Goal: Task Accomplishment & Management: Manage account settings

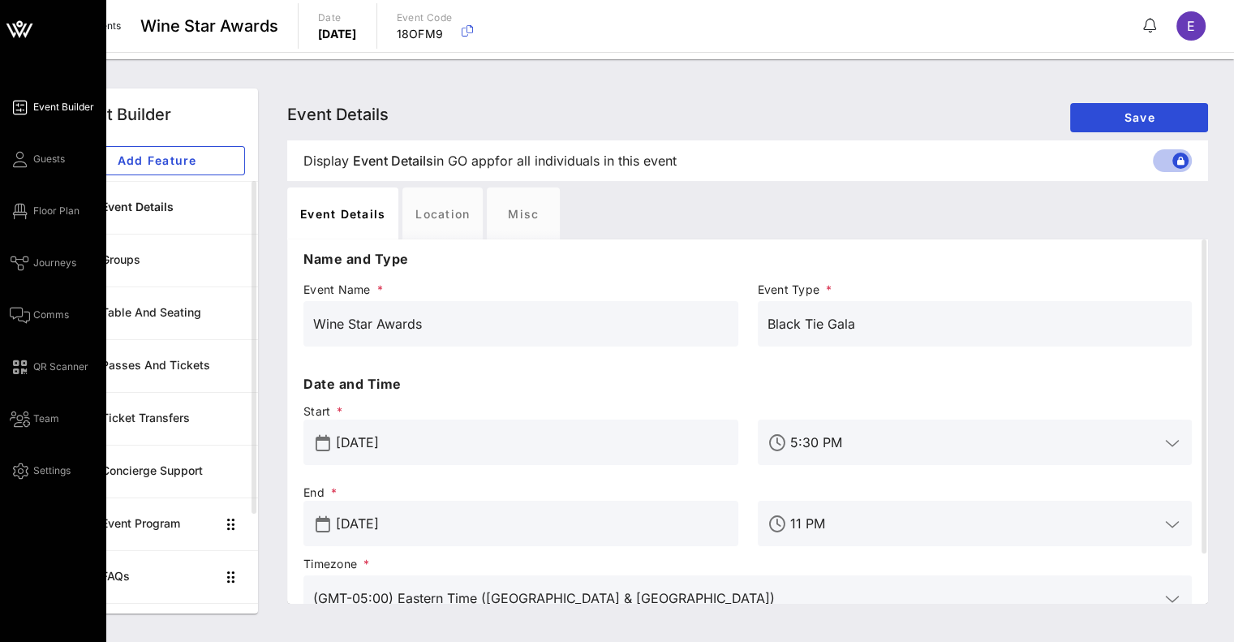
click at [12, 32] on icon at bounding box center [11, 31] width 10 height 14
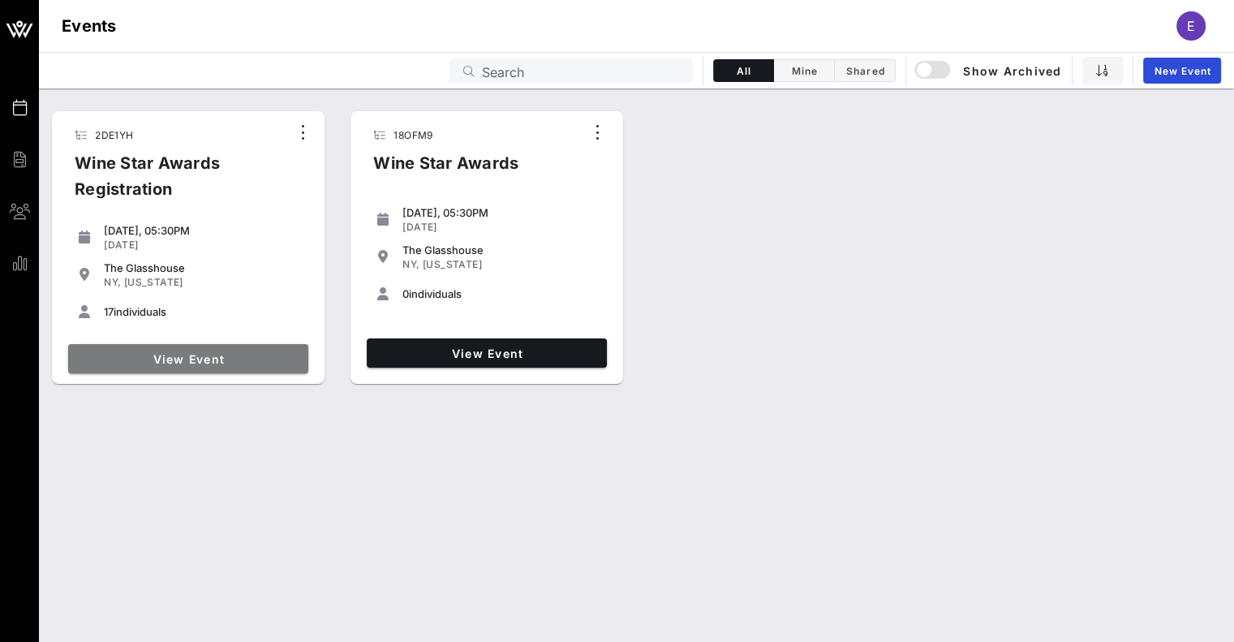
click at [178, 359] on span "View Event" at bounding box center [188, 359] width 227 height 14
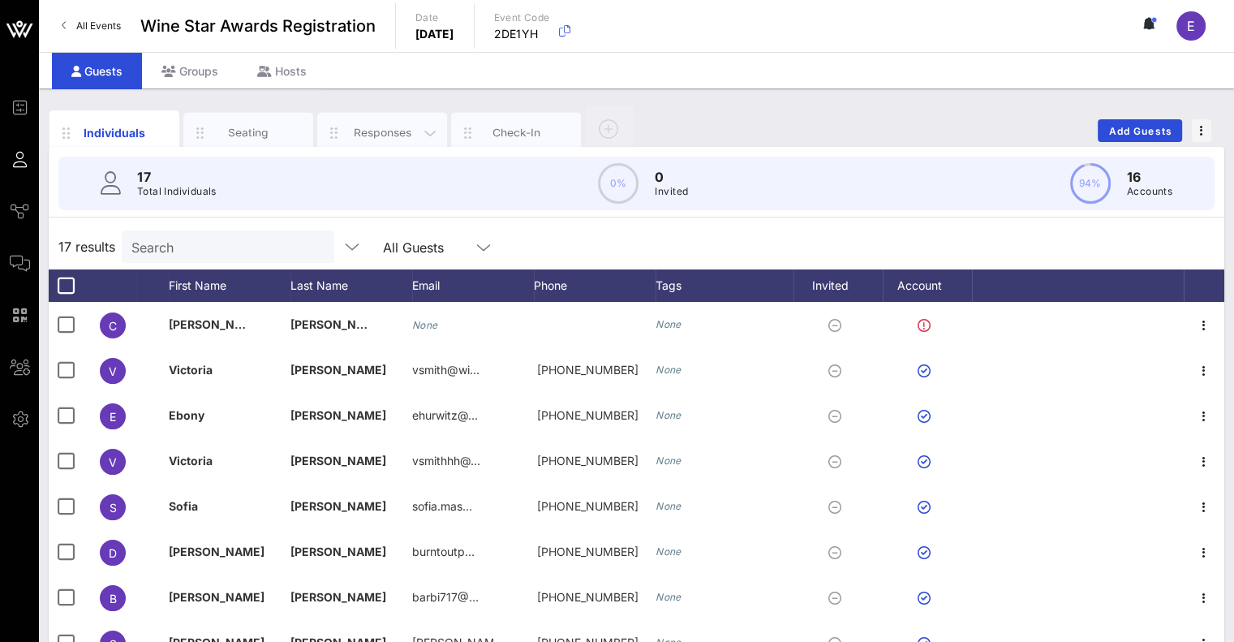
click at [382, 125] on div "Responses" at bounding box center [382, 132] width 72 height 15
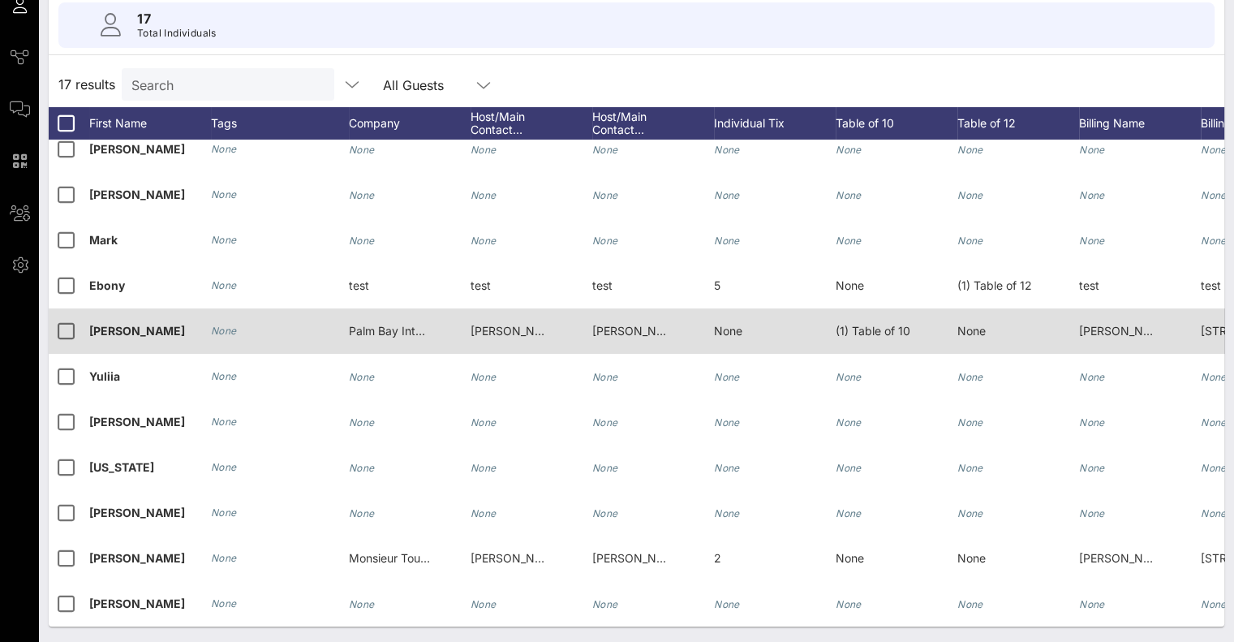
click at [374, 324] on span "Palm Bay International" at bounding box center [408, 331] width 118 height 14
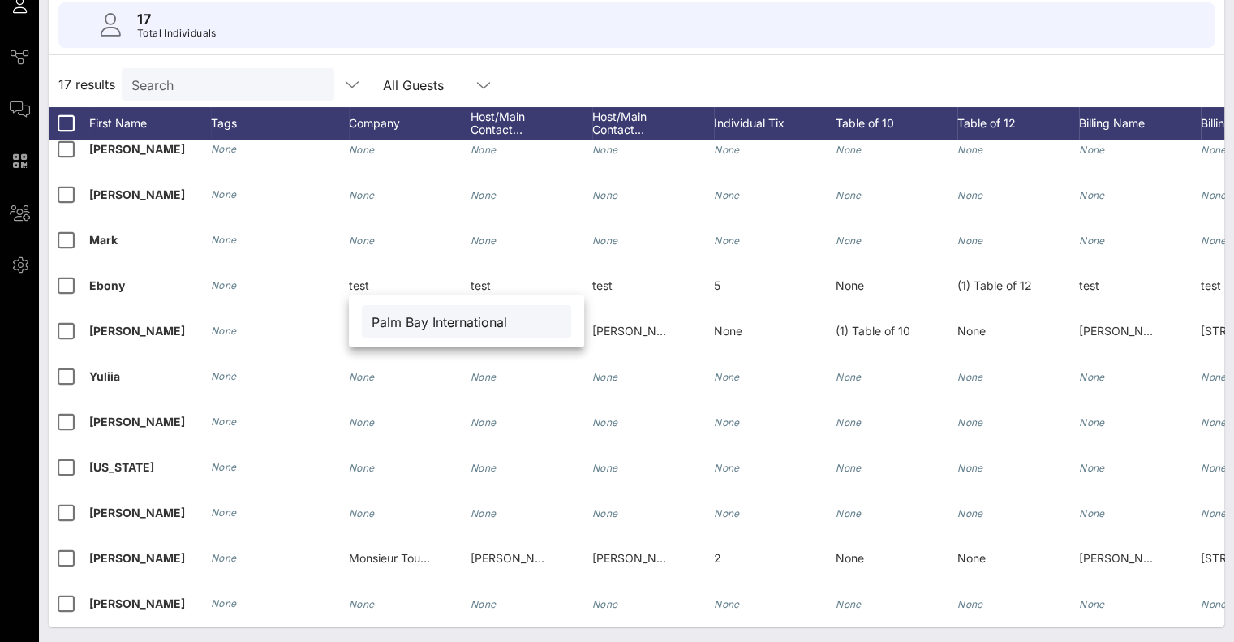
click at [589, 84] on div "17 results Search All Guests" at bounding box center [636, 84] width 1175 height 45
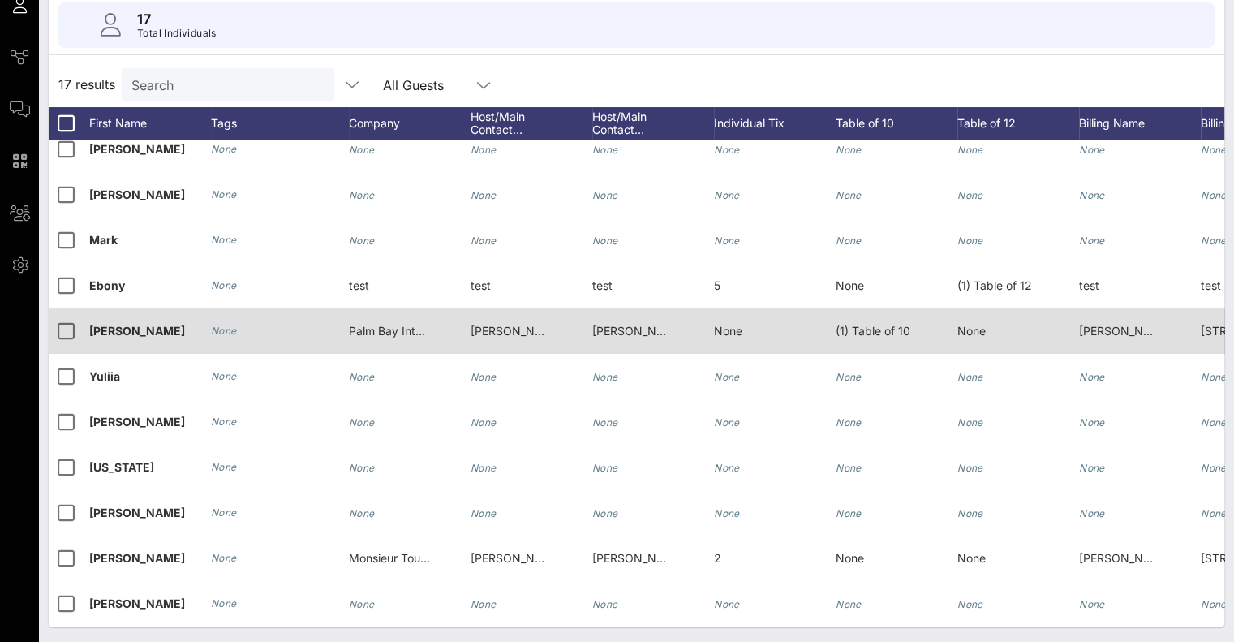
click at [531, 327] on div "[PERSON_NAME] [PERSON_NAME][EMAIL_ADDRESS][DOMAIN_NAME]" at bounding box center [510, 330] width 81 height 45
click at [728, 324] on span "None" at bounding box center [728, 331] width 28 height 14
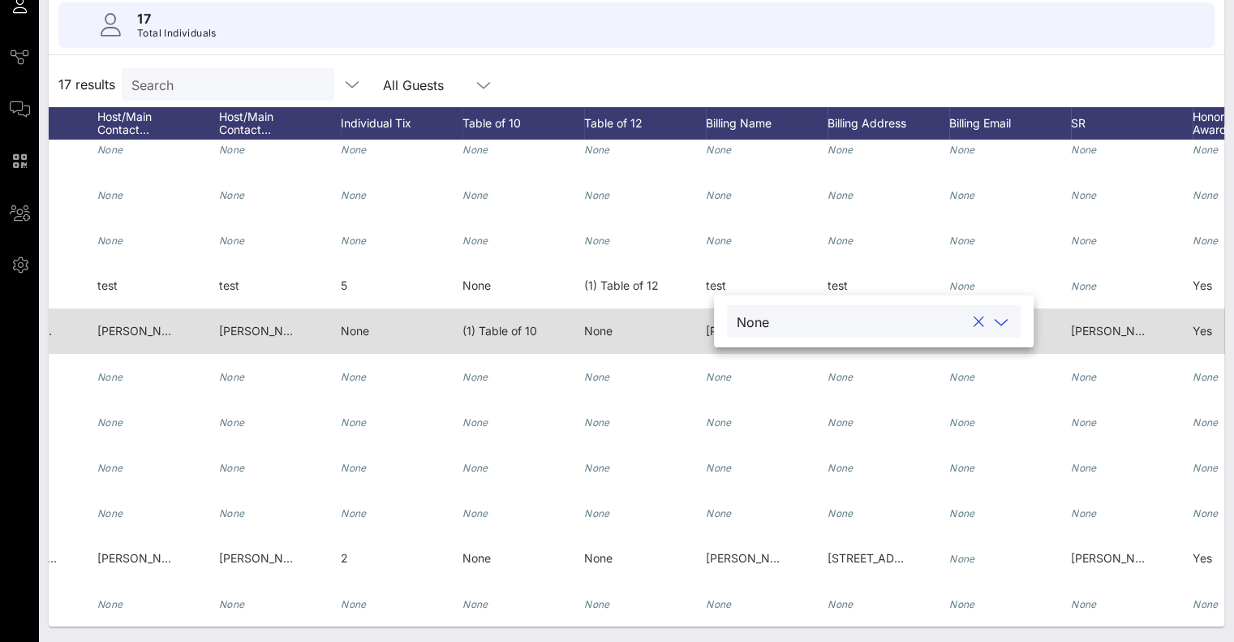
click at [503, 324] on span "(1) Table of 10" at bounding box center [499, 331] width 75 height 14
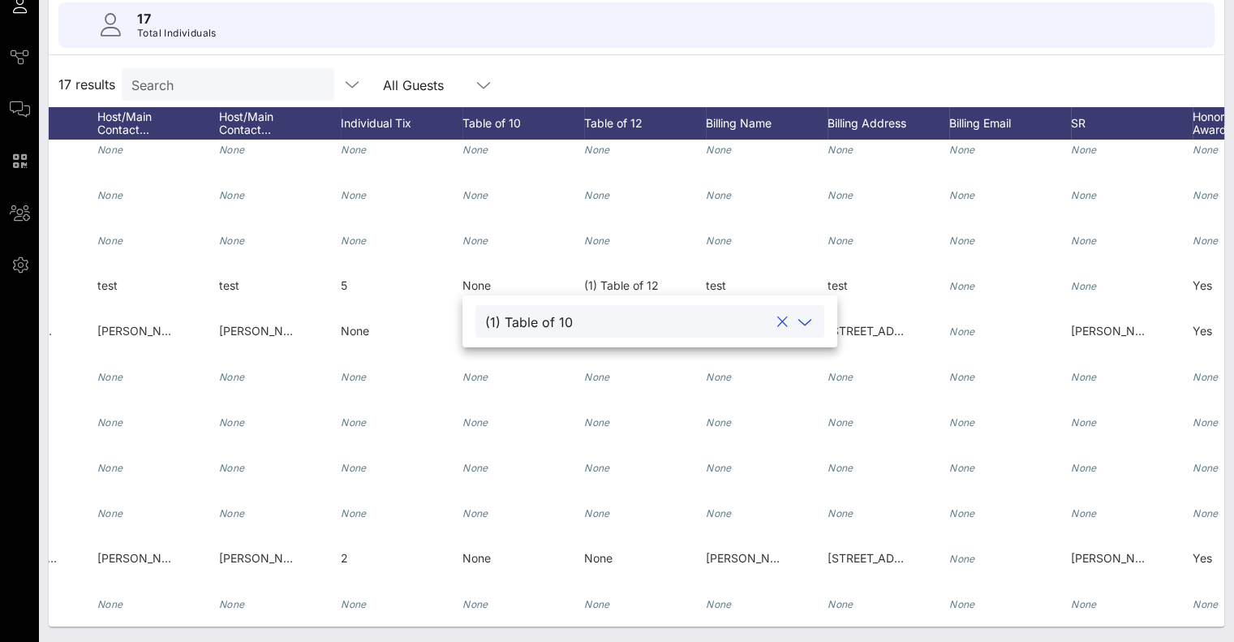
click at [508, 321] on div "(1) Table of 10" at bounding box center [529, 322] width 88 height 15
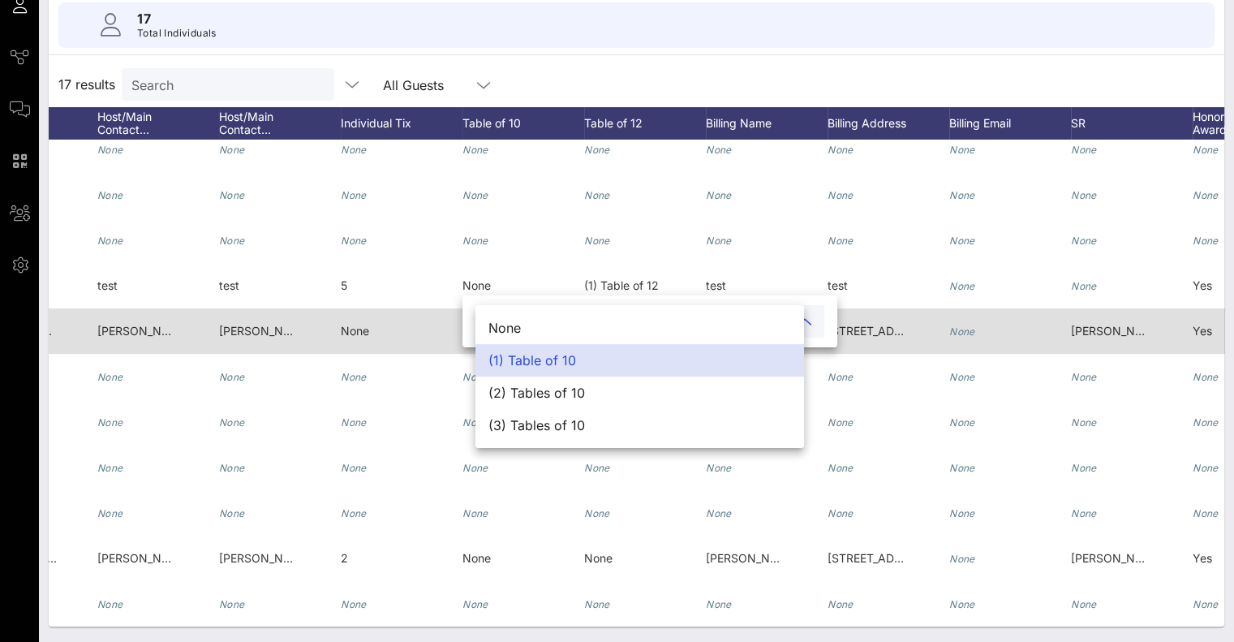
click at [346, 324] on span "None" at bounding box center [355, 331] width 28 height 14
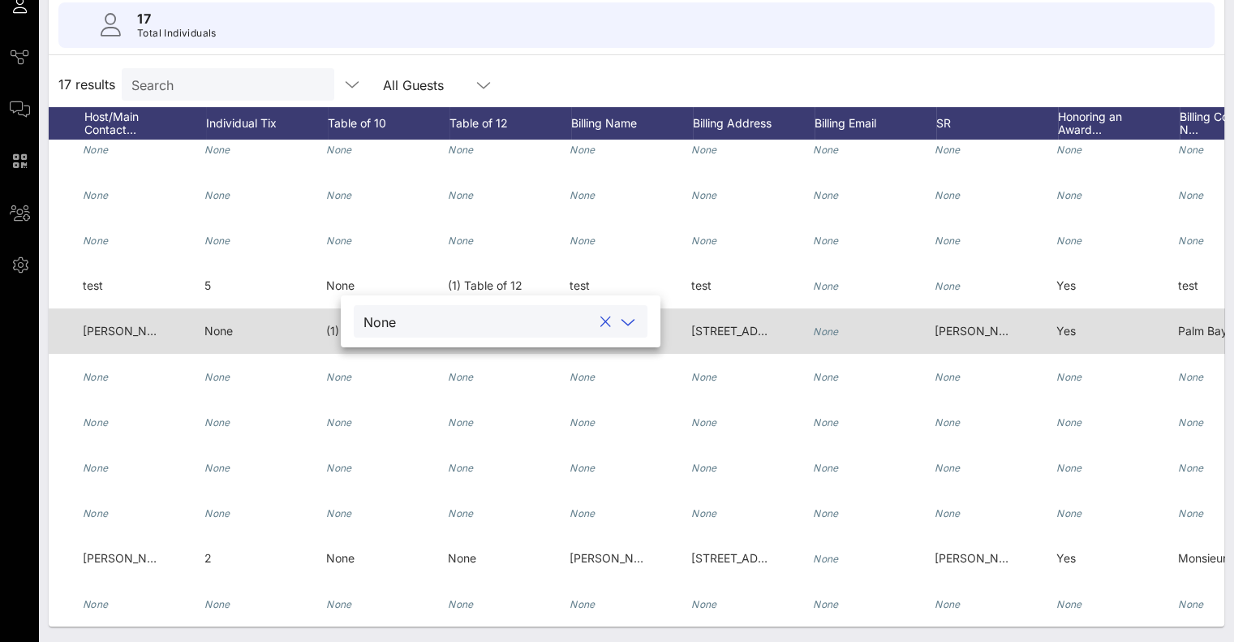
scroll to position [0, 509]
click at [714, 324] on span "[STREET_ADDRESS][US_STATE]" at bounding box center [776, 331] width 170 height 14
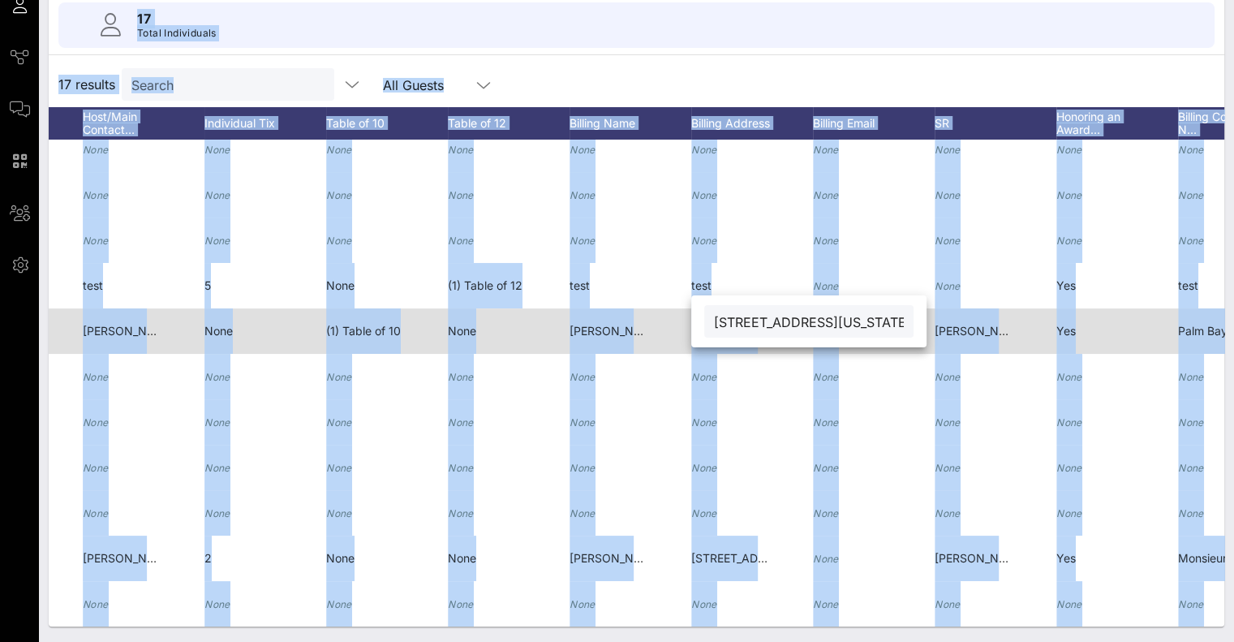
click at [714, 319] on input "[STREET_ADDRESS][US_STATE]" at bounding box center [809, 321] width 190 height 21
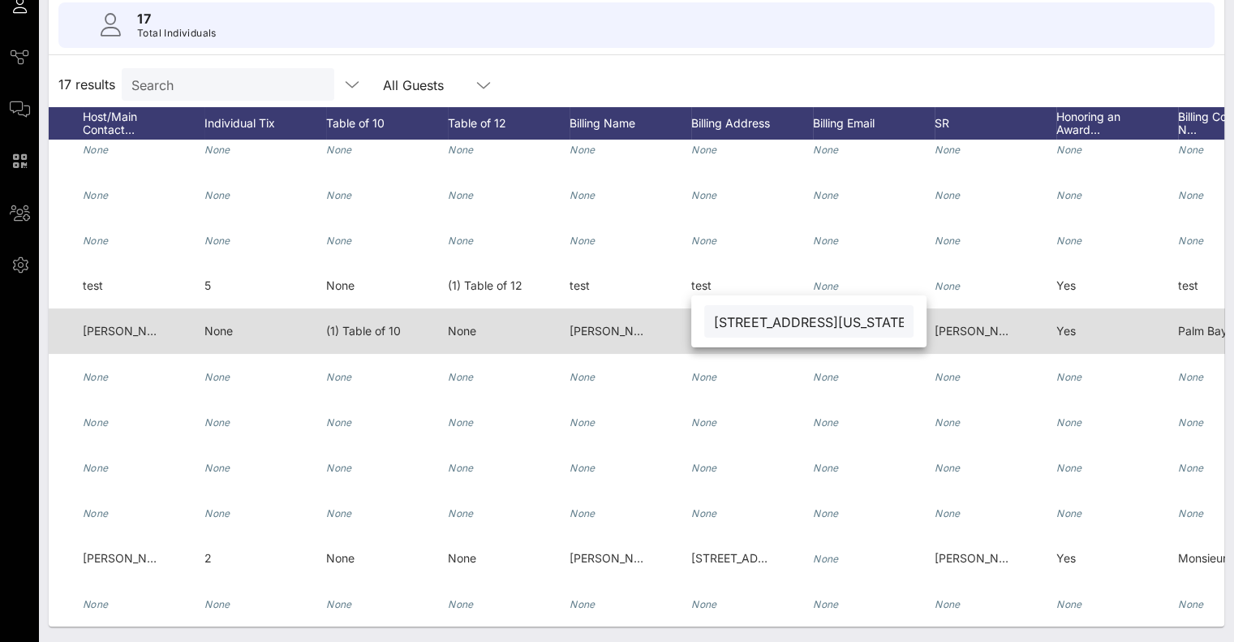
click at [714, 319] on input "[STREET_ADDRESS][US_STATE]" at bounding box center [809, 321] width 190 height 21
click at [580, 324] on span "[PERSON_NAME]" at bounding box center [615, 331] width 93 height 14
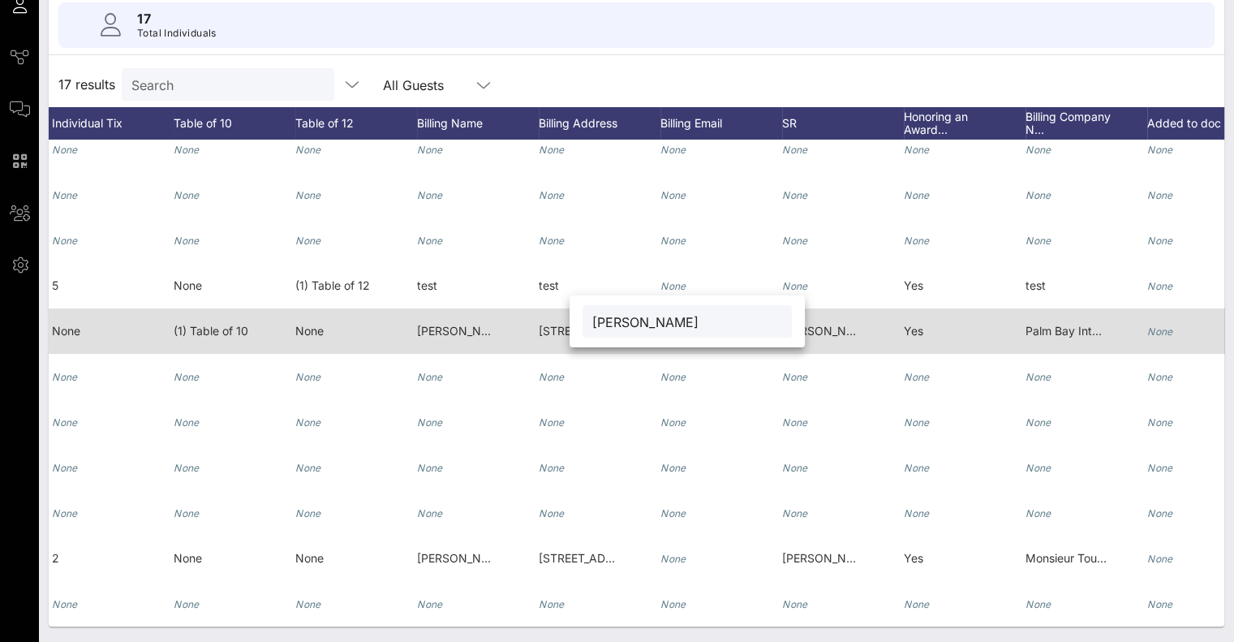
scroll to position [0, 711]
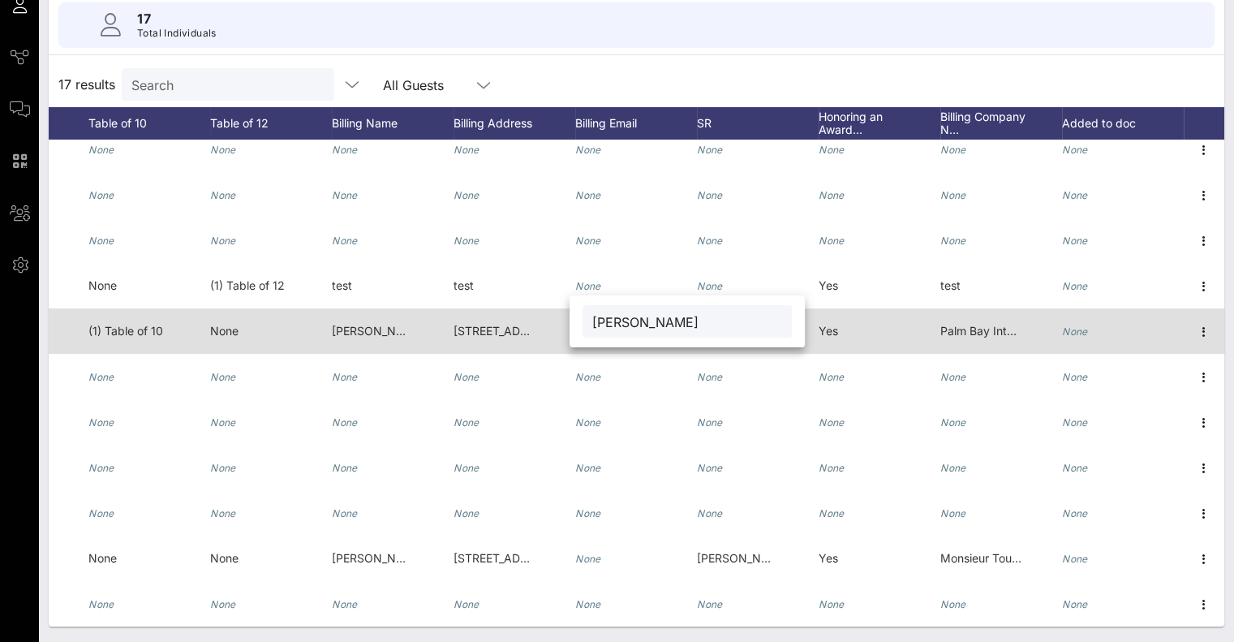
click at [983, 325] on div "Palm Bay International" at bounding box center [980, 330] width 81 height 45
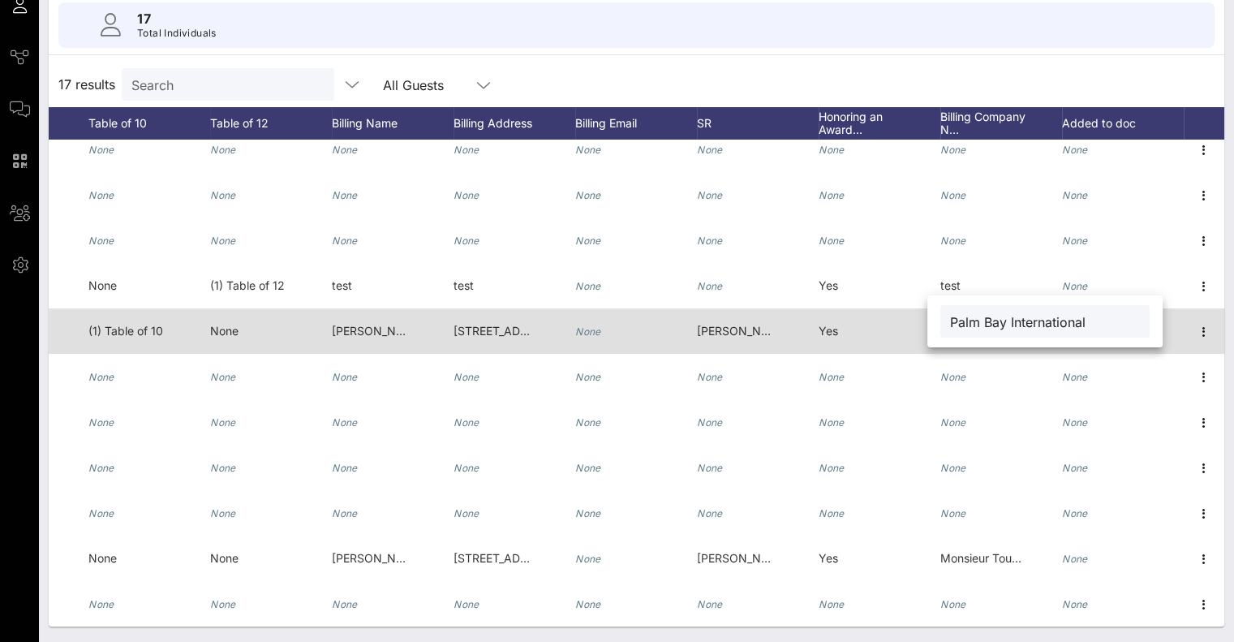
click at [983, 325] on input "Palm Bay International" at bounding box center [1045, 321] width 190 height 21
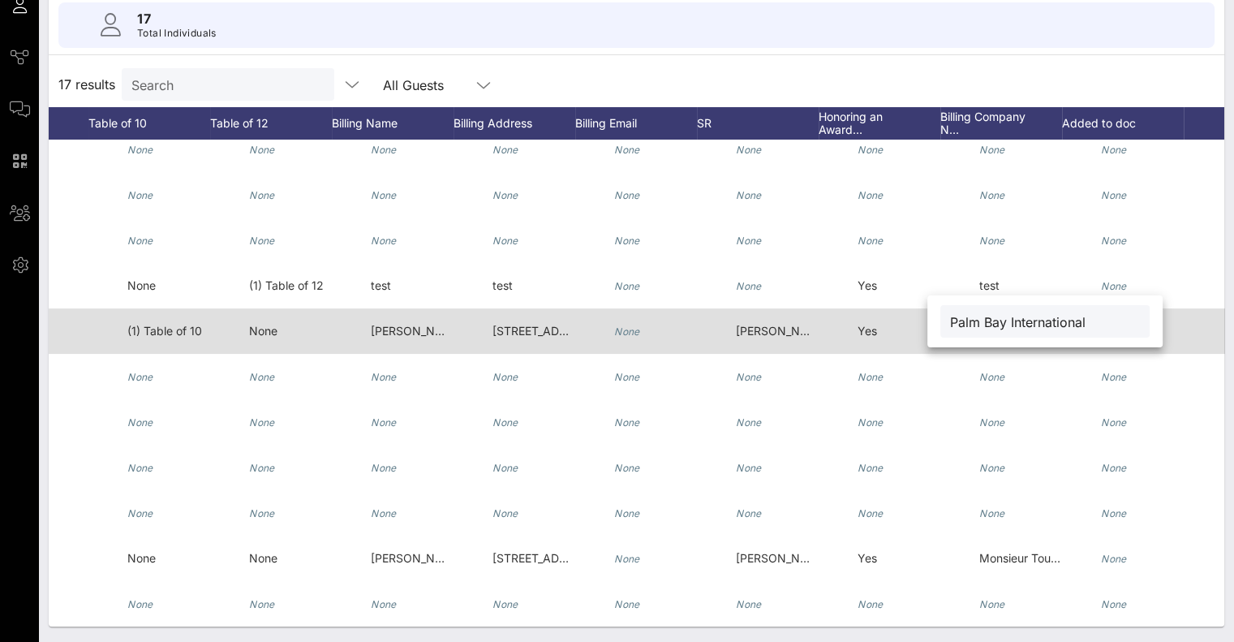
scroll to position [0, 707]
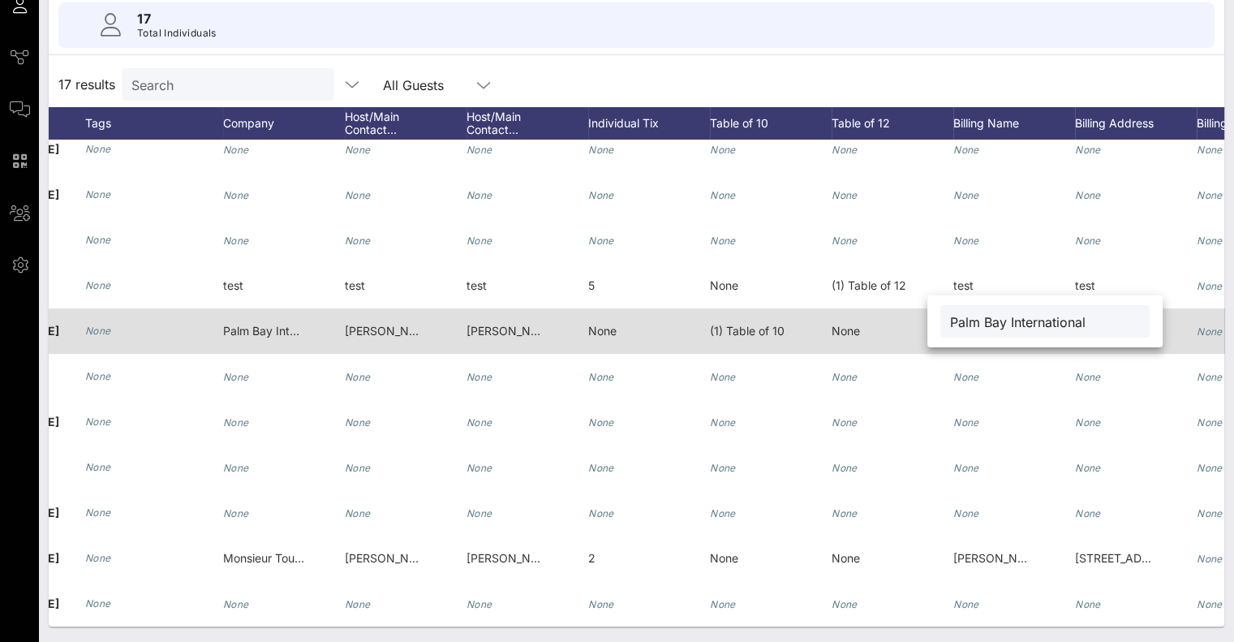
click at [509, 324] on span "[PERSON_NAME] [PERSON_NAME][EMAIL_ADDRESS][DOMAIN_NAME]" at bounding box center [658, 331] width 385 height 14
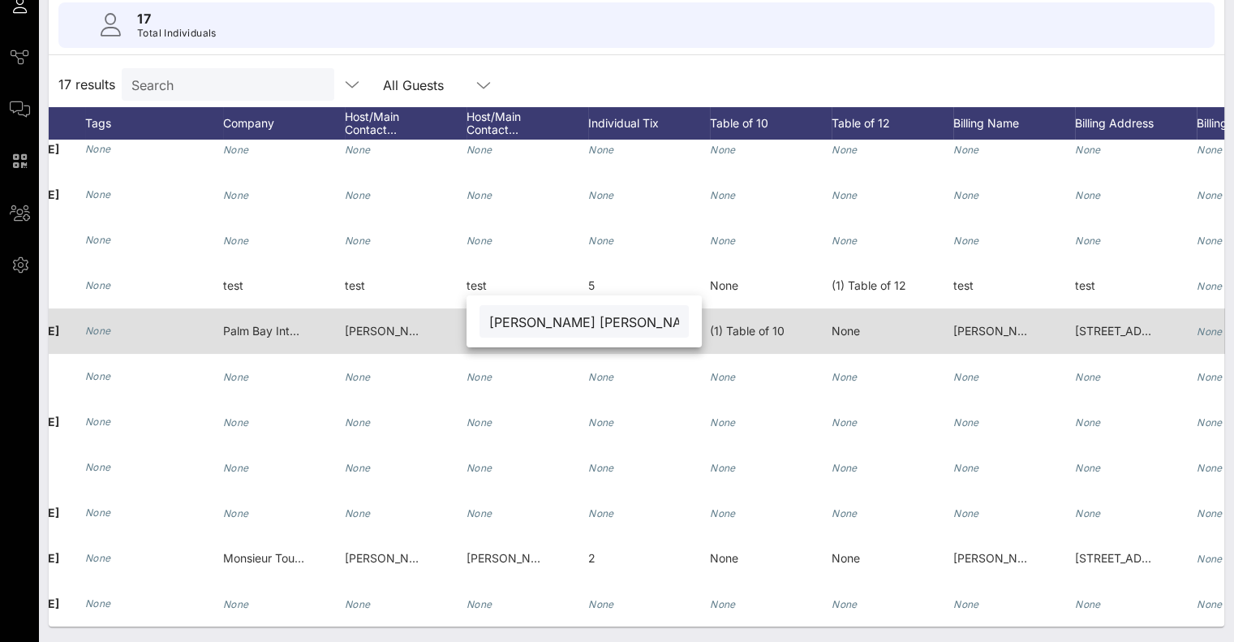
click at [509, 324] on input "[PERSON_NAME] [PERSON_NAME][EMAIL_ADDRESS][DOMAIN_NAME]" at bounding box center [584, 321] width 190 height 21
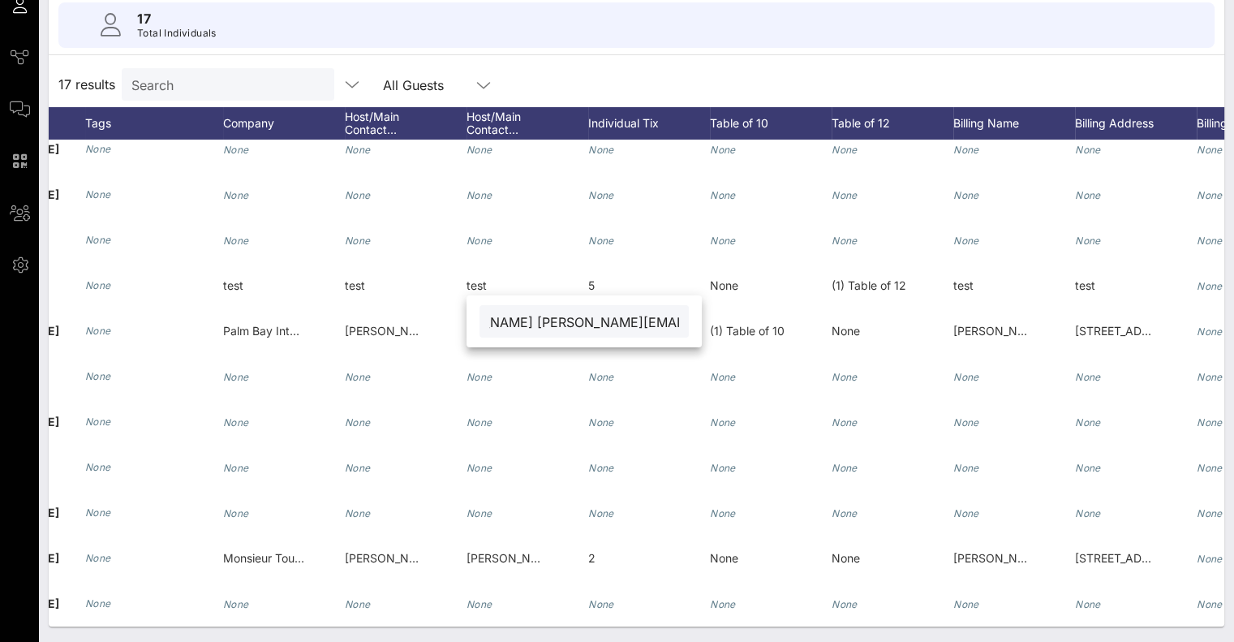
click at [525, 324] on input "[PERSON_NAME] [PERSON_NAME][EMAIL_ADDRESS][DOMAIN_NAME]" at bounding box center [584, 321] width 190 height 21
click at [479, 128] on div "Host/Main Contact…" at bounding box center [527, 123] width 122 height 32
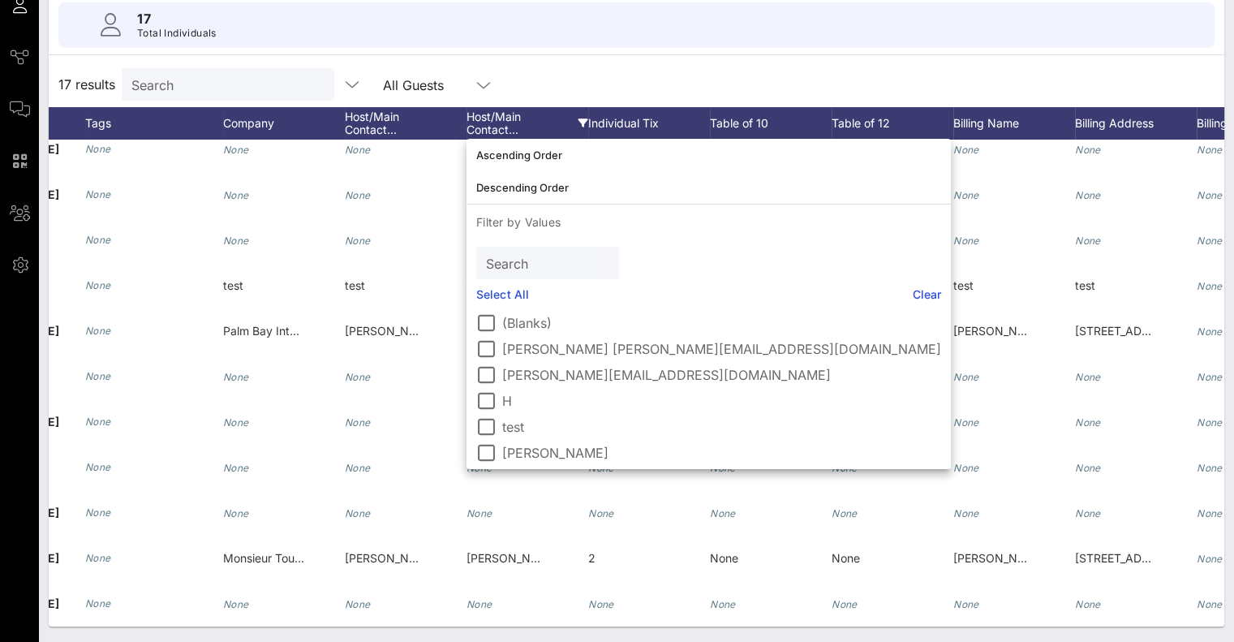
click at [479, 128] on div "Host/Main Contact…" at bounding box center [527, 123] width 122 height 32
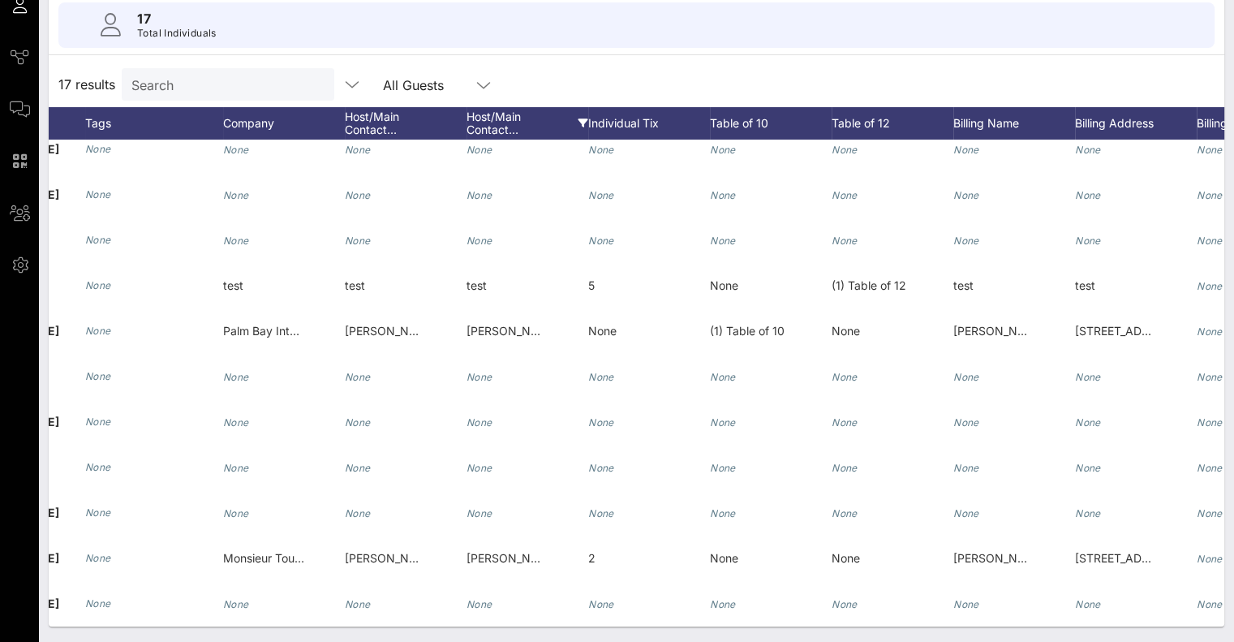
click at [502, 119] on div "Host/Main Contact…" at bounding box center [527, 123] width 122 height 32
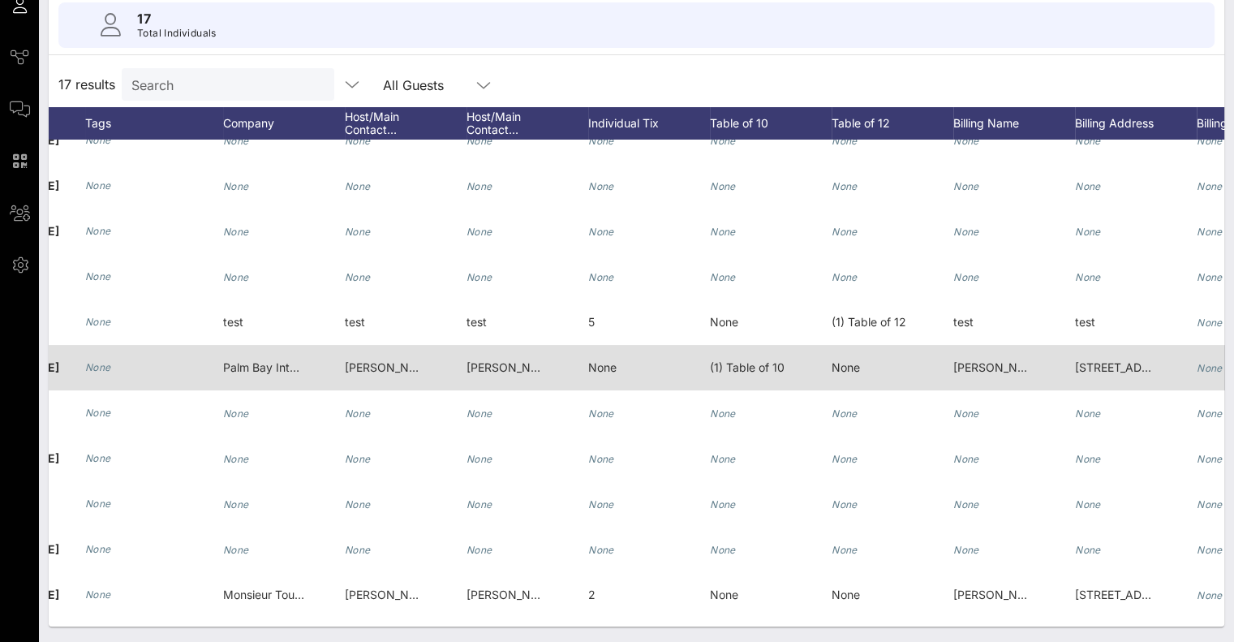
click at [360, 375] on div "[PERSON_NAME] [PERSON_NAME][EMAIL_ADDRESS][DOMAIN_NAME]" at bounding box center [385, 367] width 81 height 45
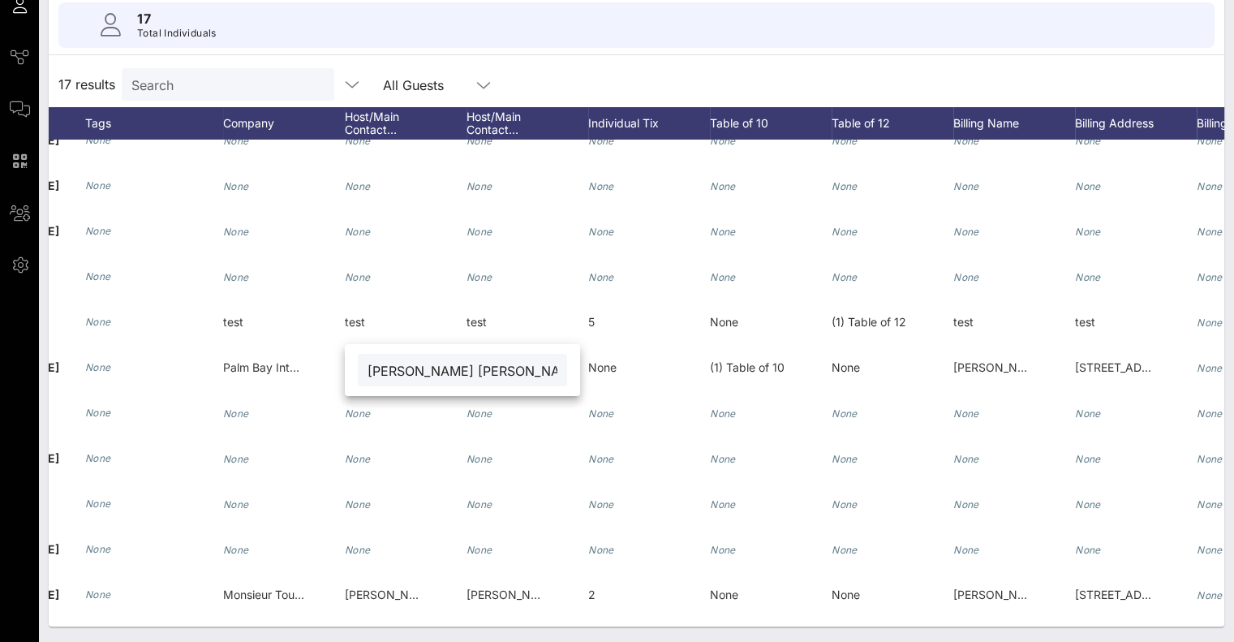
click at [477, 367] on input "[PERSON_NAME] [PERSON_NAME][EMAIL_ADDRESS][DOMAIN_NAME]" at bounding box center [462, 369] width 190 height 21
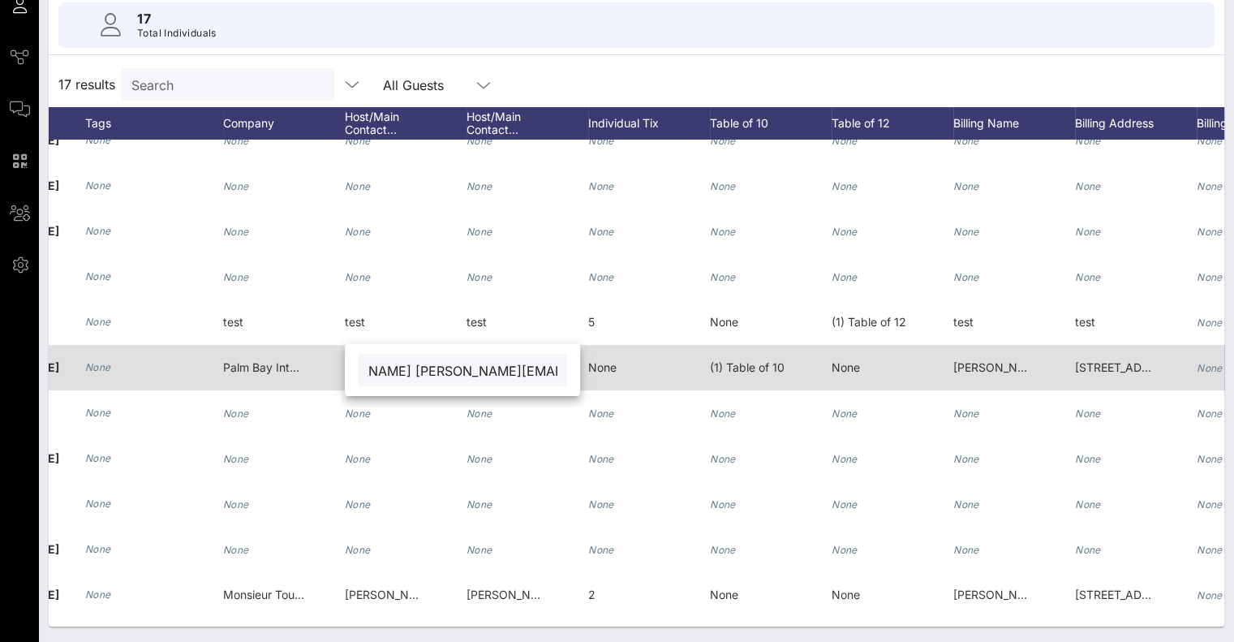
drag, startPoint x: 466, startPoint y: 372, endPoint x: 588, endPoint y: 365, distance: 122.7
click at [588, 365] on div "Event Builder Guests Journeys Comms QR Scanner Team Settings Wine Star Awards R…" at bounding box center [617, 244] width 1234 height 796
drag, startPoint x: 394, startPoint y: 371, endPoint x: 590, endPoint y: 367, distance: 196.3
click at [590, 367] on div "Event Builder Guests Journeys Comms QR Scanner Team Settings Wine Star Awards R…" at bounding box center [617, 244] width 1234 height 796
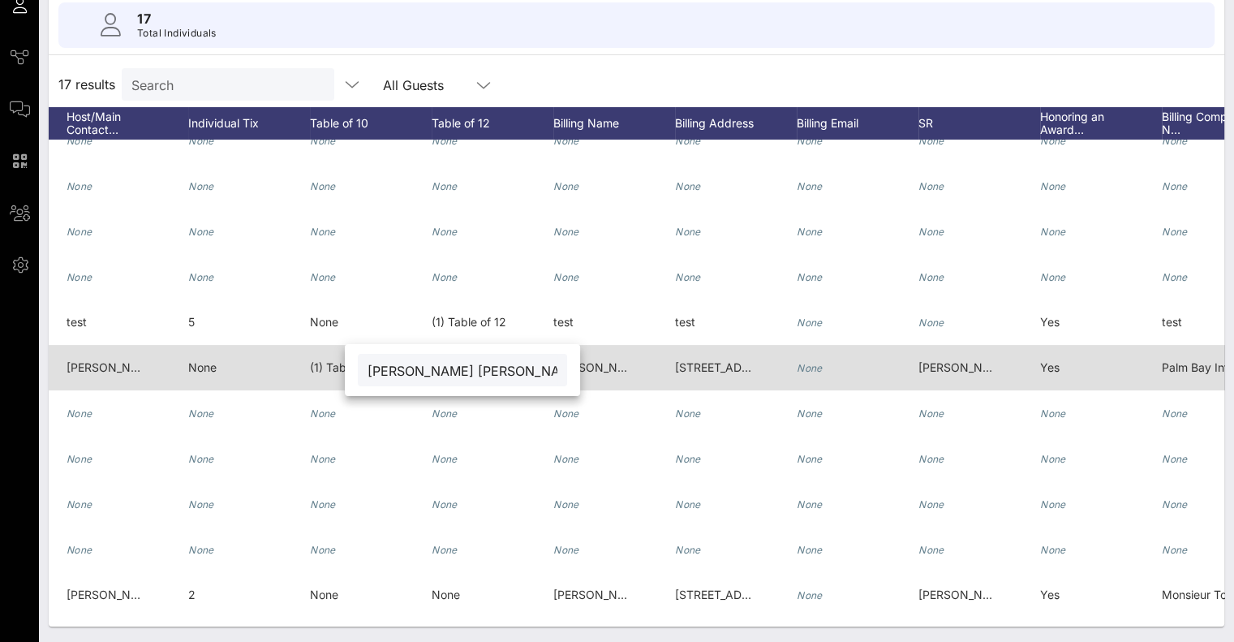
click at [613, 369] on span "[PERSON_NAME]" at bounding box center [599, 367] width 93 height 14
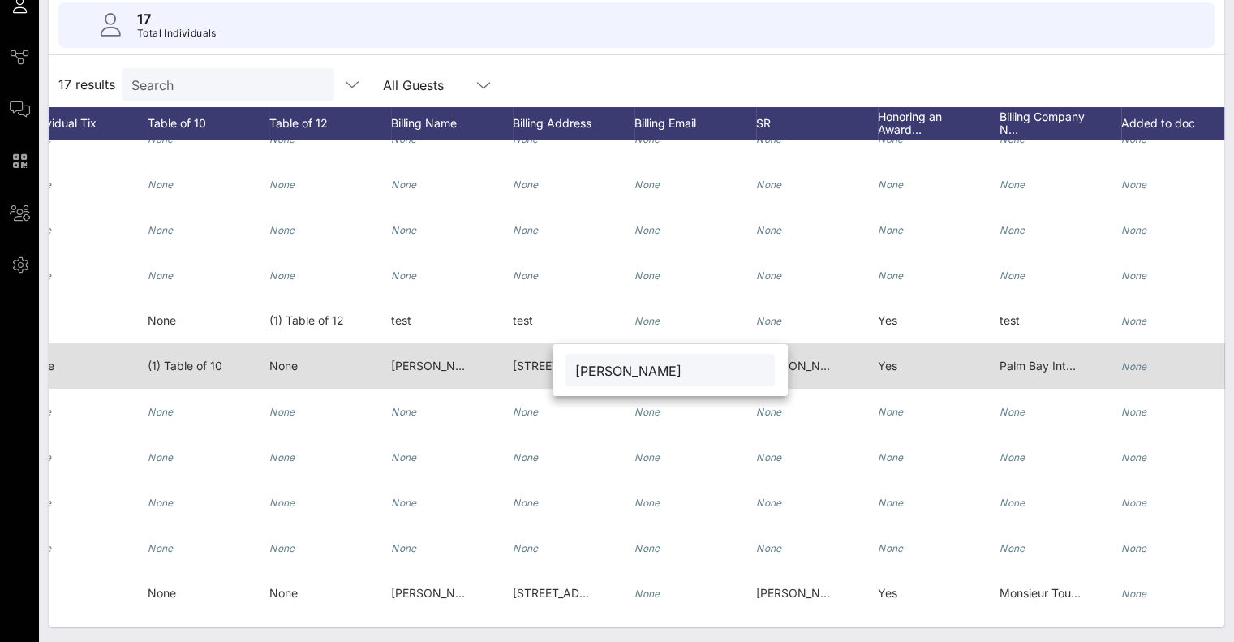
click at [903, 372] on div "Yes" at bounding box center [939, 375] width 122 height 64
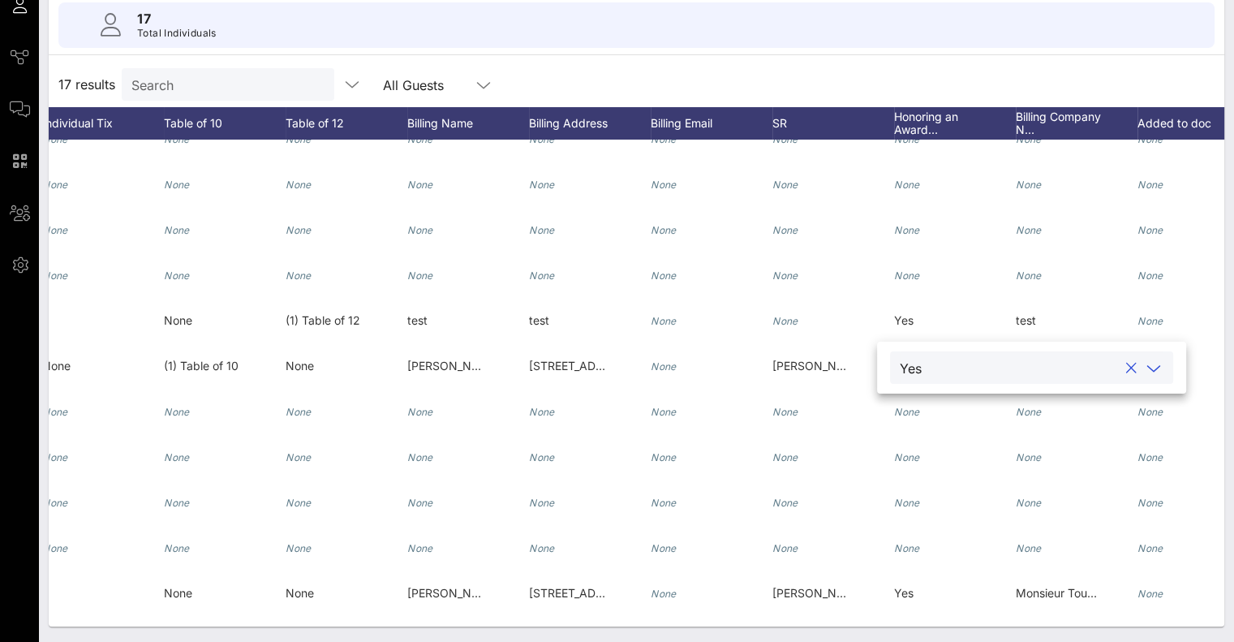
click at [971, 84] on div "17 results Search All Guests" at bounding box center [636, 84] width 1175 height 45
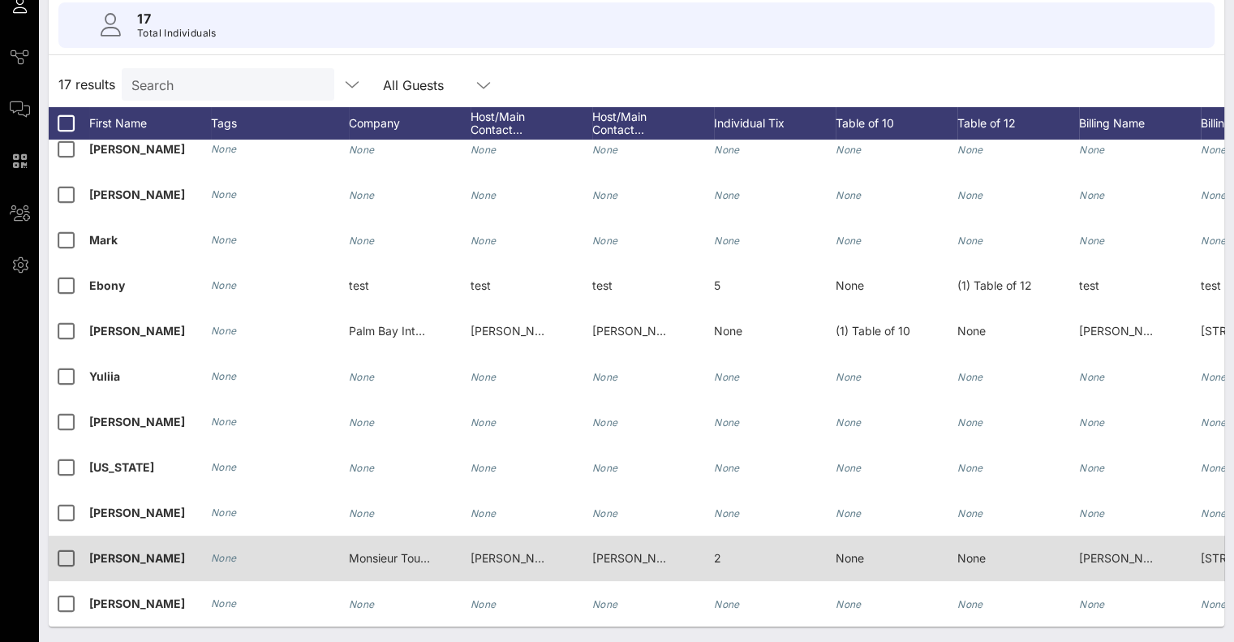
click at [380, 551] on span "Monsieur Touton Selection, Ltd." at bounding box center [433, 558] width 168 height 14
click at [380, 551] on div "Monsieur Touton Selection, Ltd." at bounding box center [466, 548] width 209 height 32
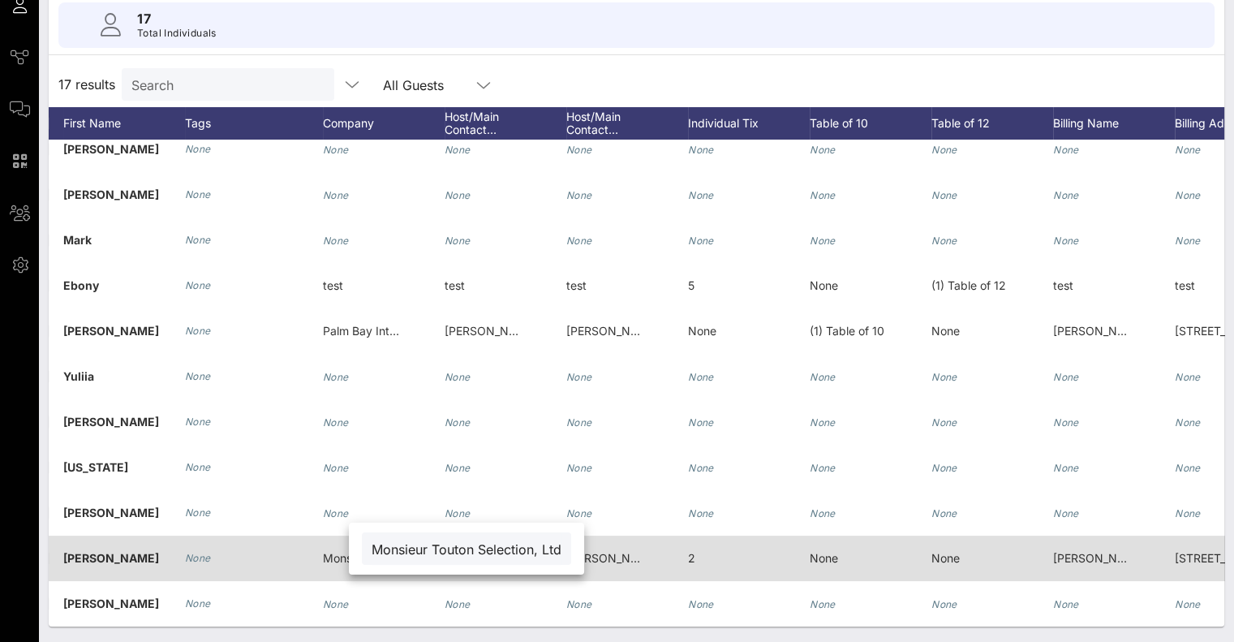
click at [736, 540] on div "2" at bounding box center [749, 567] width 122 height 64
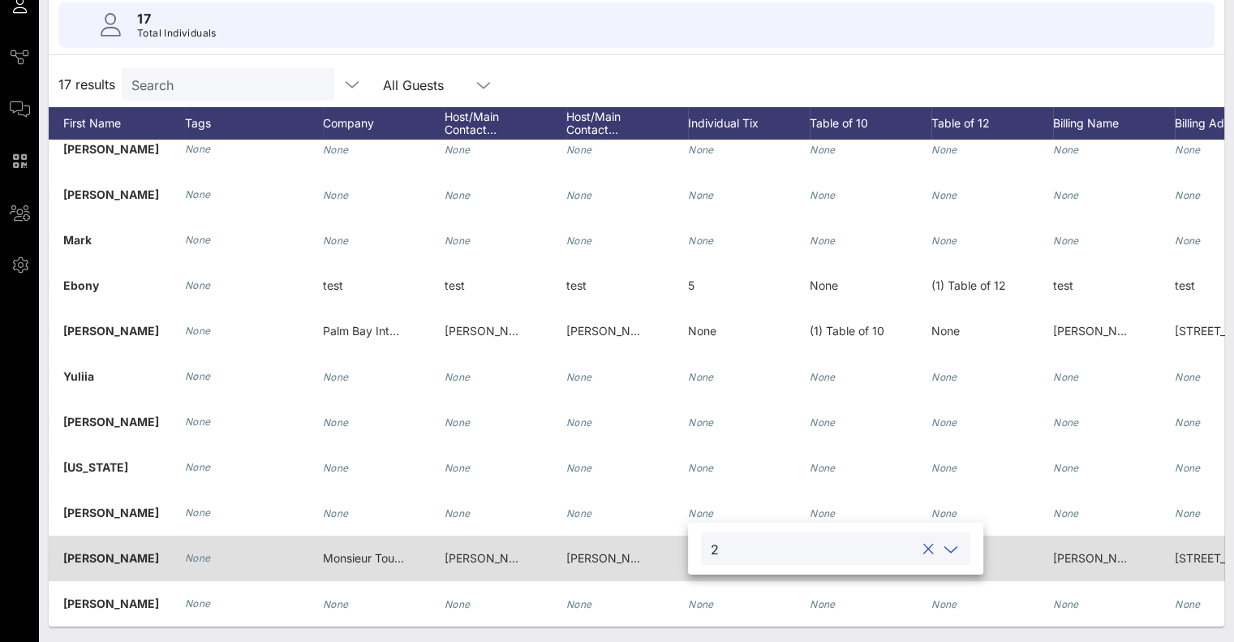
click at [604, 551] on span "[PERSON_NAME][EMAIL_ADDRESS][DOMAIN_NAME]" at bounding box center [710, 558] width 289 height 14
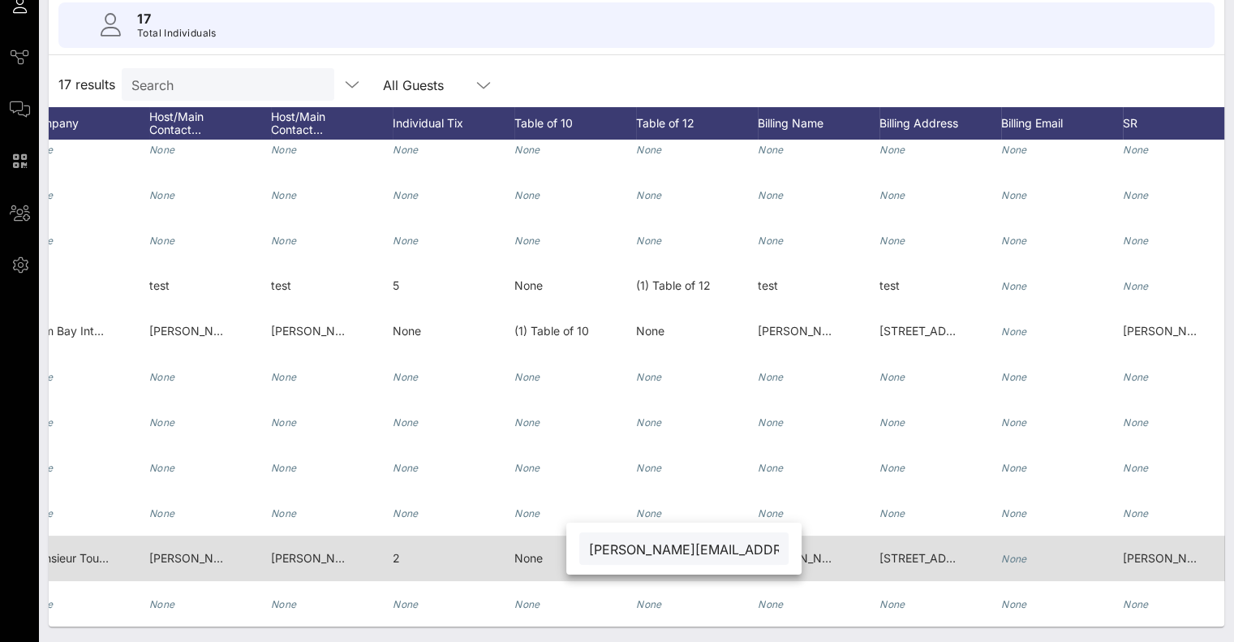
click at [910, 551] on span "[STREET_ADDRESS]" at bounding box center [932, 558] width 107 height 14
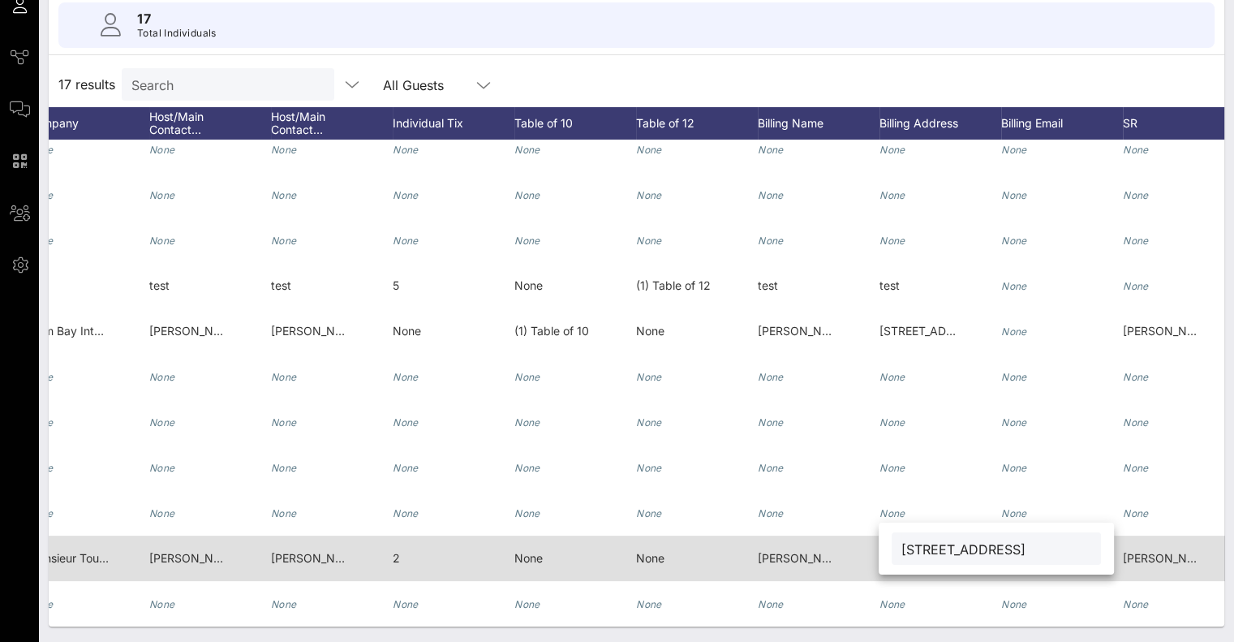
click at [910, 547] on input "[STREET_ADDRESS]" at bounding box center [996, 548] width 190 height 21
click at [783, 551] on span "[PERSON_NAME]" at bounding box center [804, 558] width 93 height 14
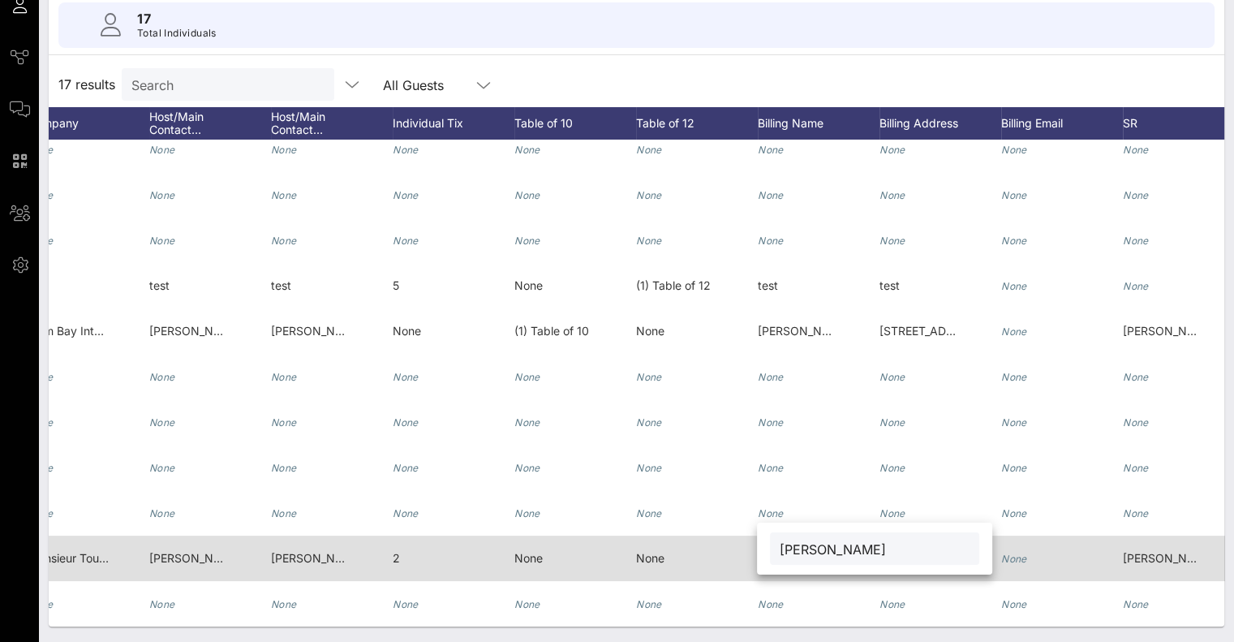
click at [783, 541] on div "[PERSON_NAME]" at bounding box center [874, 548] width 209 height 32
click at [1131, 556] on div "[PERSON_NAME]" at bounding box center [1163, 557] width 81 height 45
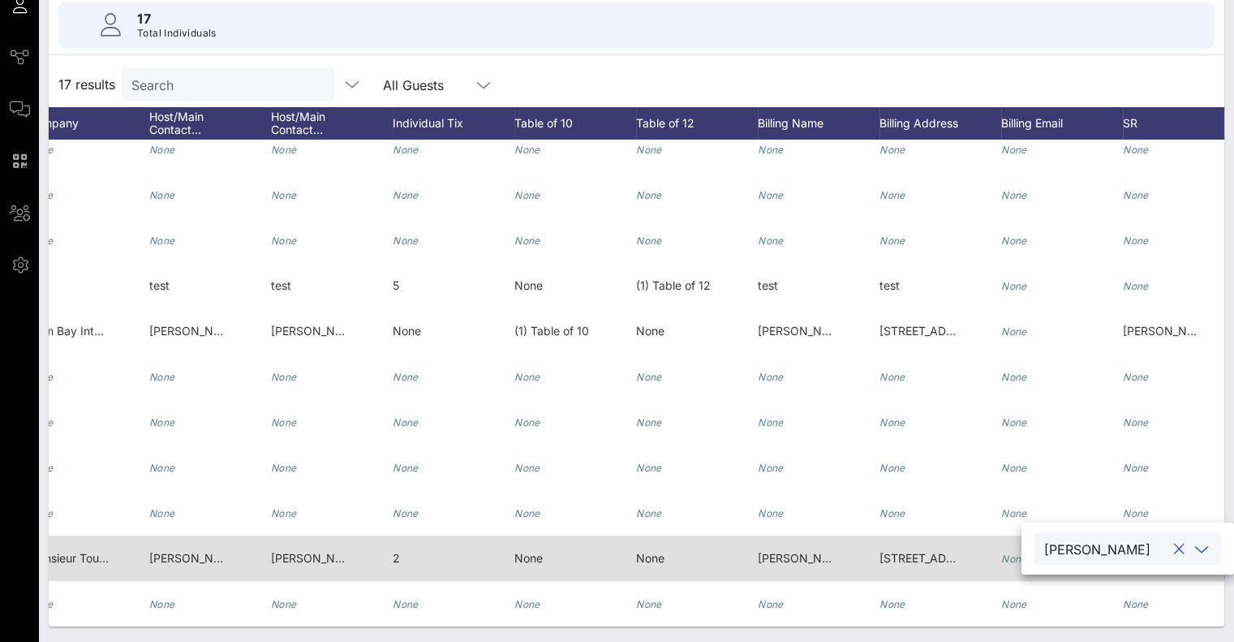
click at [1131, 556] on div "[PERSON_NAME]" at bounding box center [1105, 548] width 122 height 21
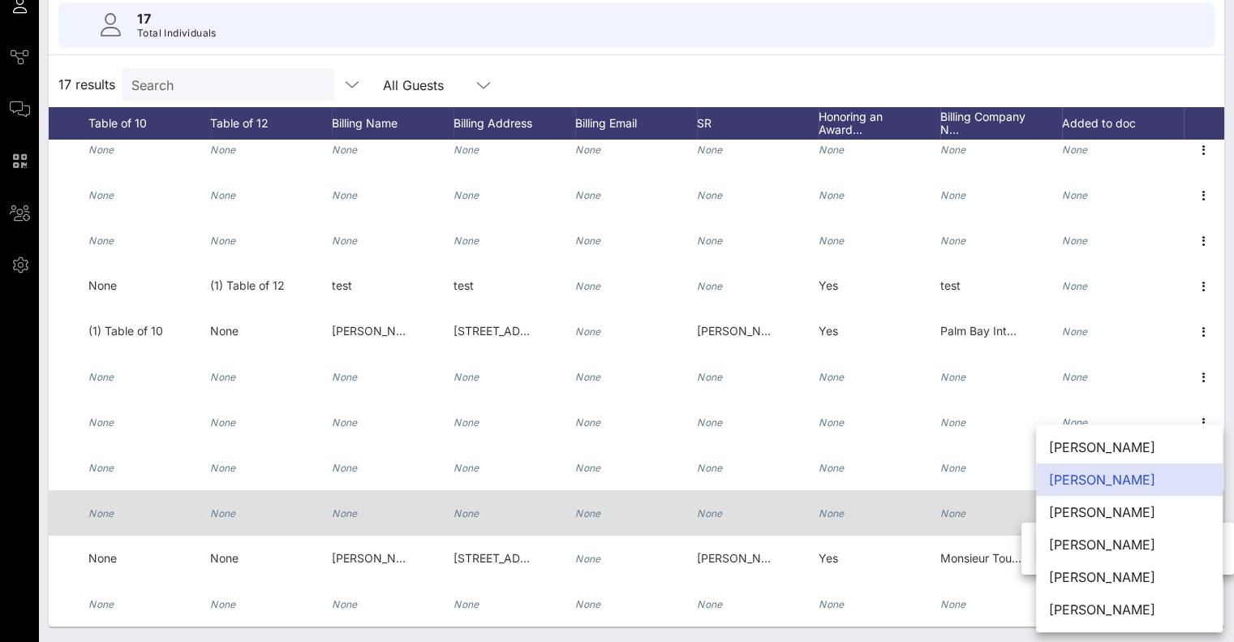
scroll to position [298, 759]
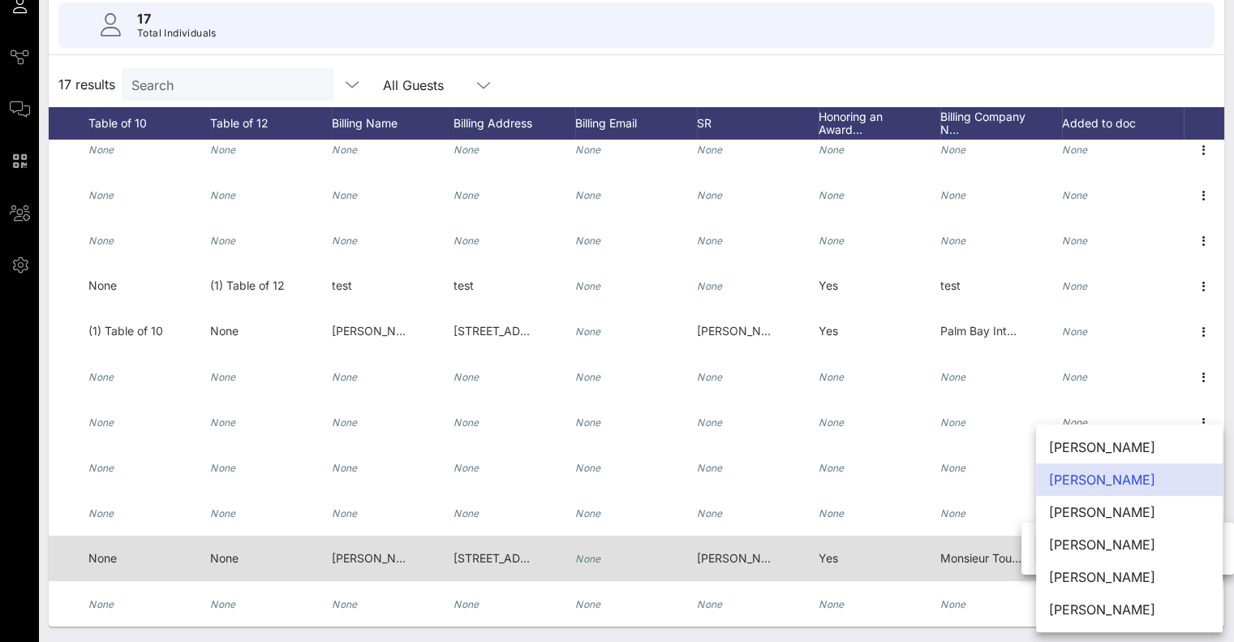
click at [948, 551] on span "Monsieur Touton Selection, Ltd." at bounding box center [1024, 558] width 168 height 14
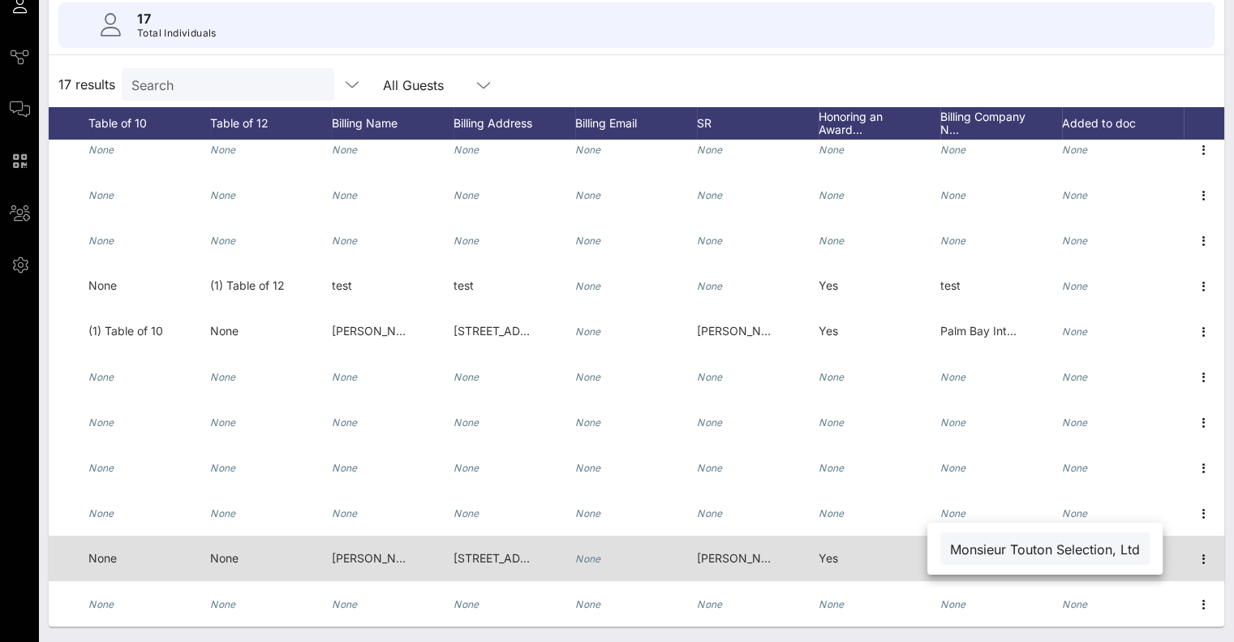
click at [948, 542] on div "Monsieur Touton Selection, Ltd." at bounding box center [1044, 548] width 235 height 52
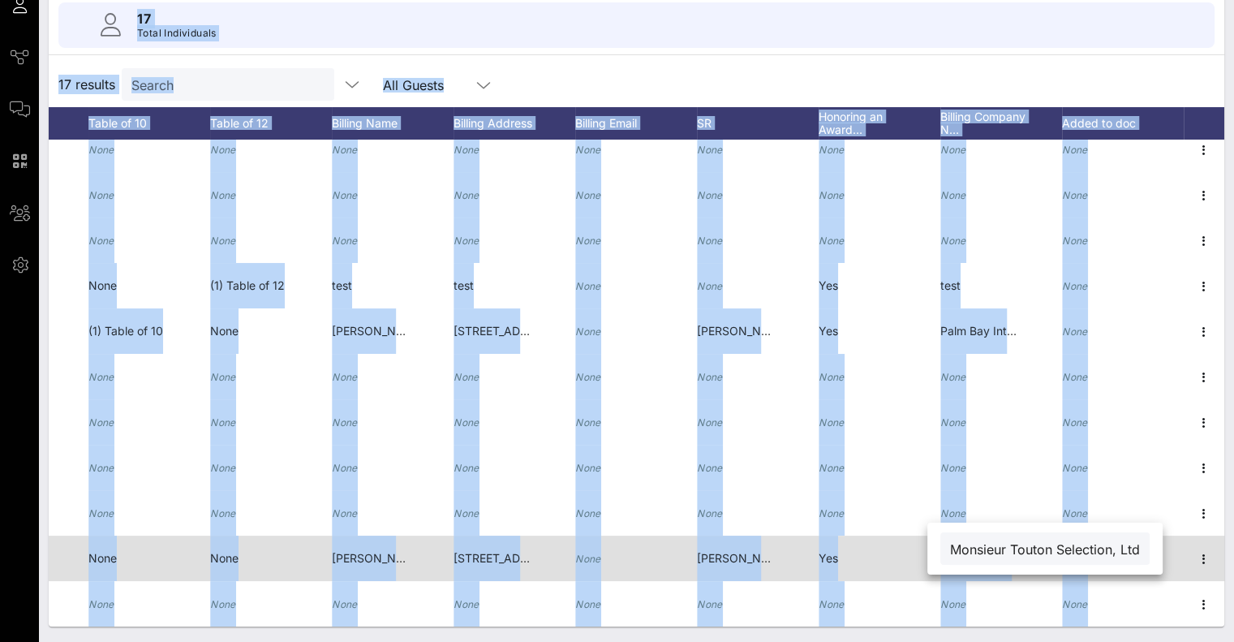
click at [948, 542] on div "Monsieur Touton Selection, Ltd." at bounding box center [1044, 548] width 209 height 32
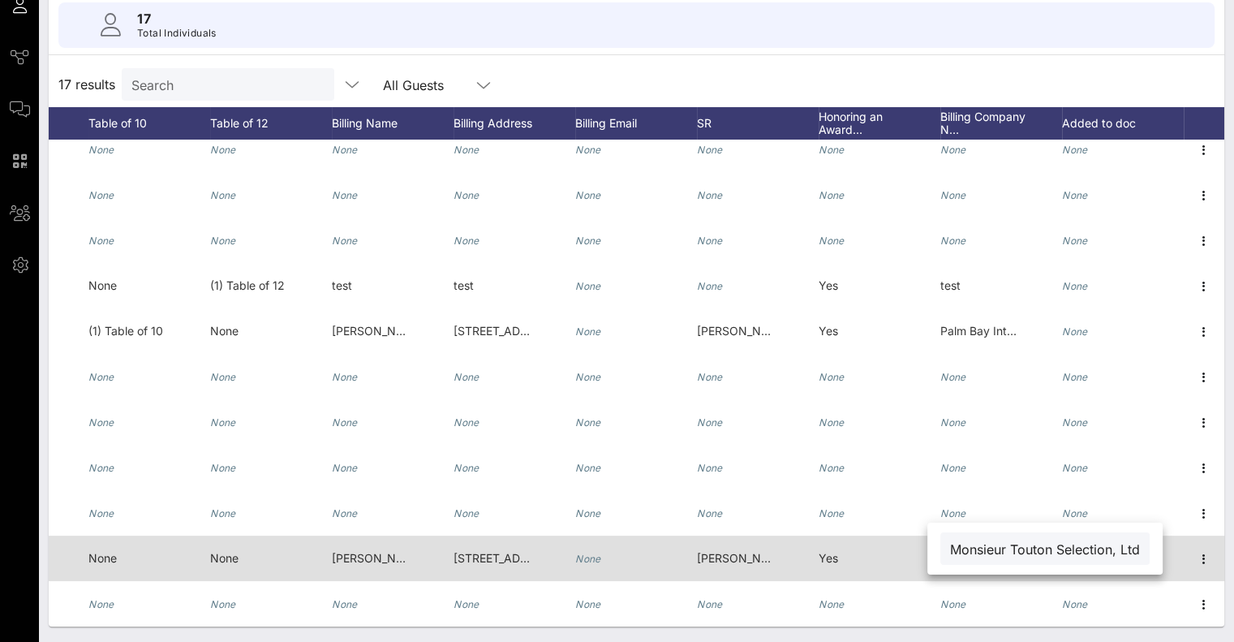
scroll to position [0, 22]
click at [948, 542] on div "Monsieur Touton Selection, Ltd." at bounding box center [1044, 548] width 209 height 32
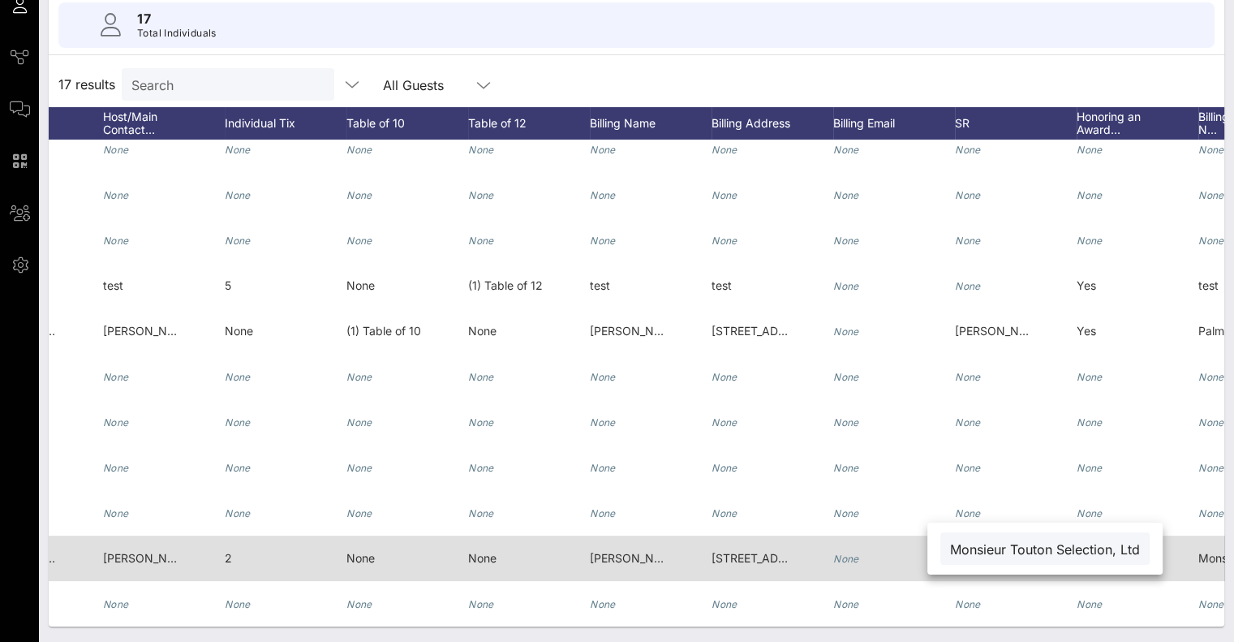
scroll to position [298, 487]
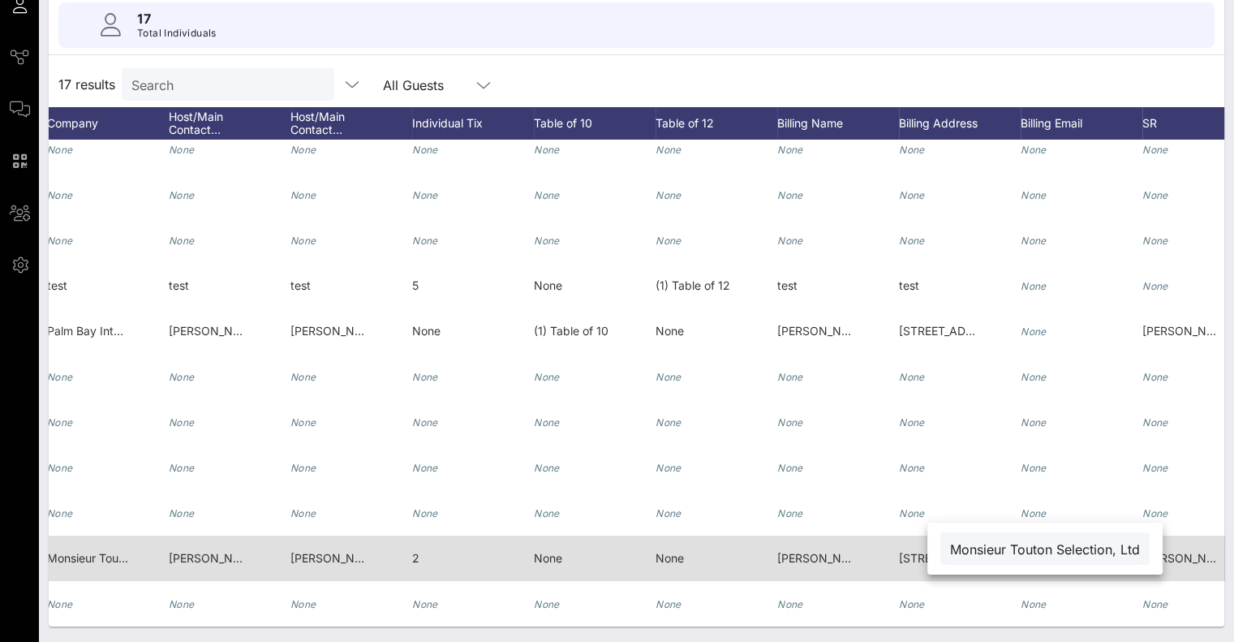
click at [303, 551] on span "[PERSON_NAME][EMAIL_ADDRESS][DOMAIN_NAME]" at bounding box center [434, 558] width 289 height 14
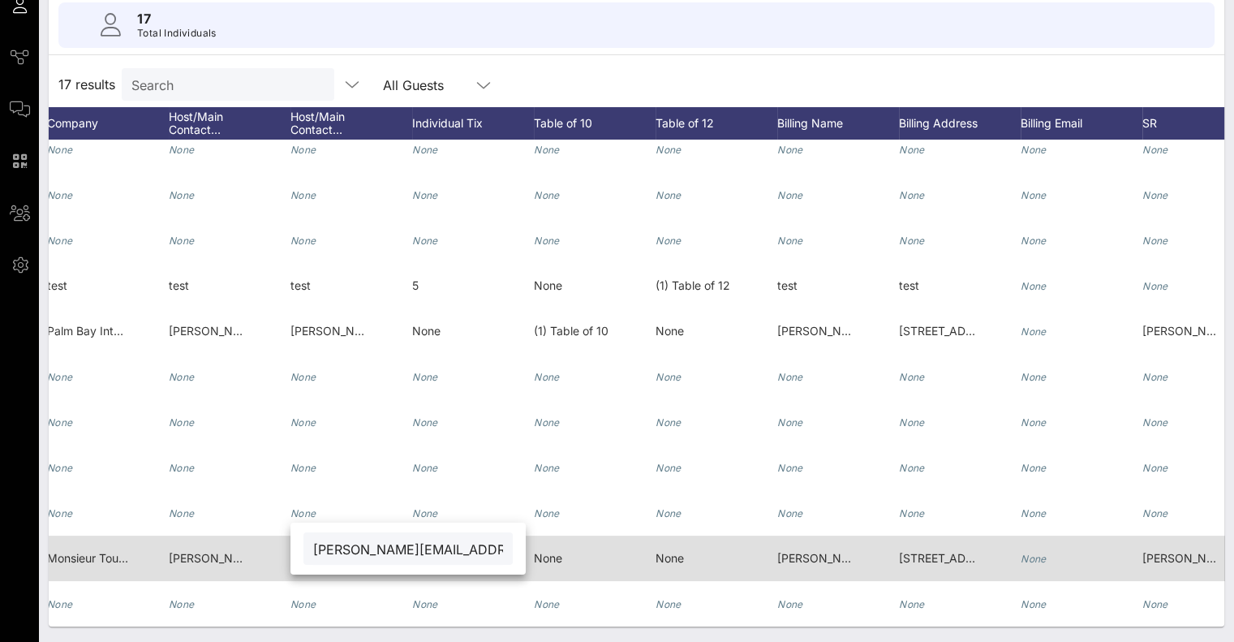
click at [303, 545] on div "[PERSON_NAME][EMAIL_ADDRESS][DOMAIN_NAME]" at bounding box center [407, 548] width 235 height 52
drag, startPoint x: 476, startPoint y: 546, endPoint x: 281, endPoint y: 551, distance: 195.5
click at [281, 551] on div "Event Builder Guests Journeys Comms QR Scanner Team Settings Wine Star Awards R…" at bounding box center [617, 244] width 1234 height 796
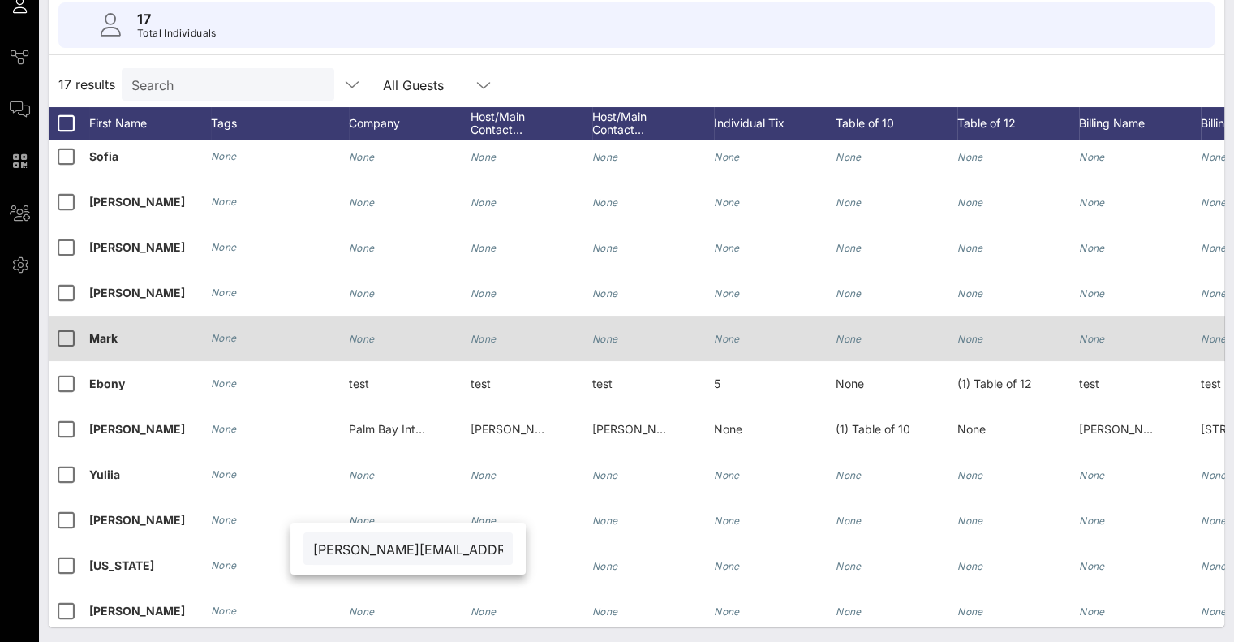
scroll to position [298, 0]
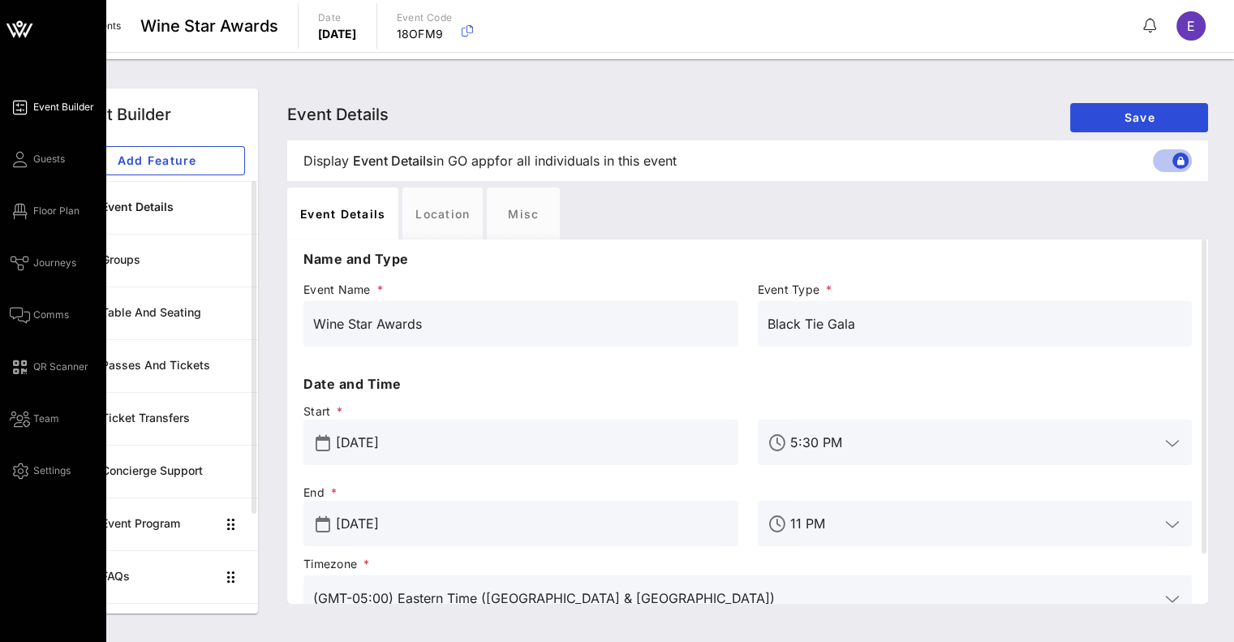
click at [22, 36] on icon at bounding box center [19, 29] width 39 height 39
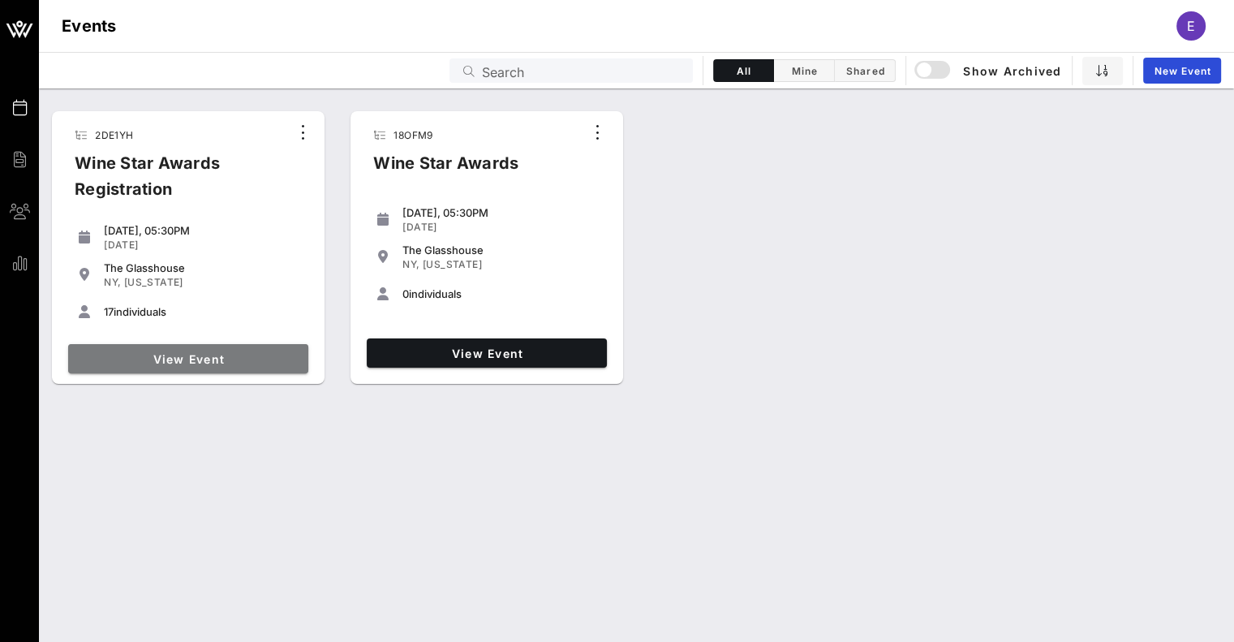
click at [229, 358] on span "View Event" at bounding box center [188, 359] width 227 height 14
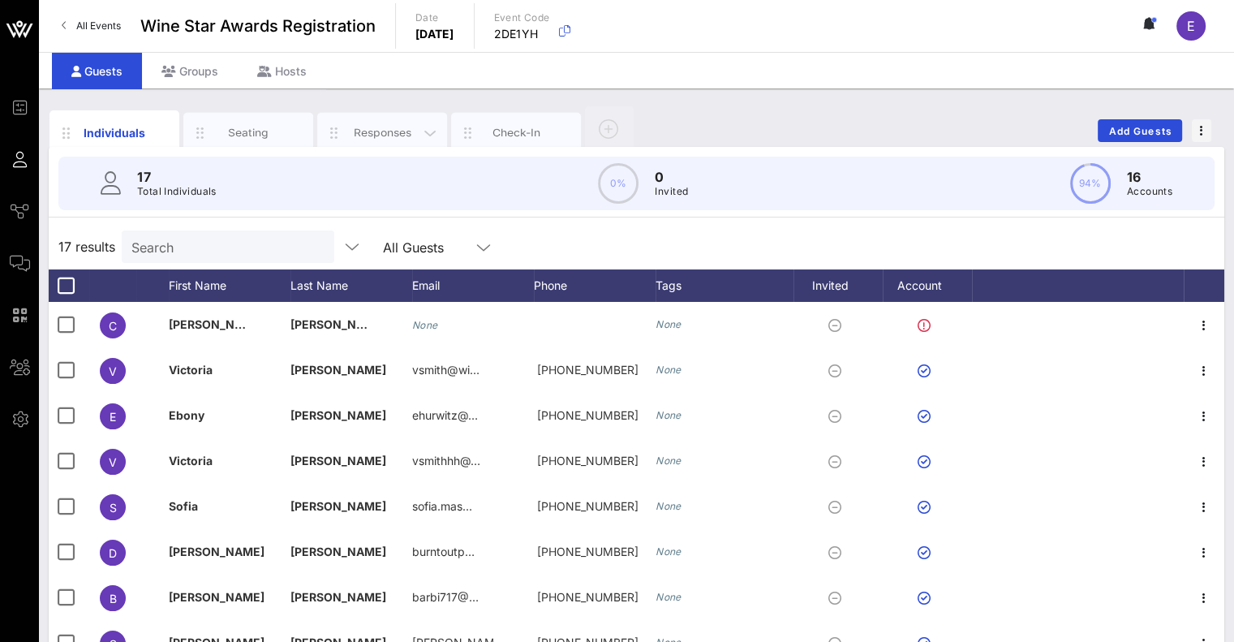
click at [397, 135] on div "Responses" at bounding box center [382, 132] width 72 height 15
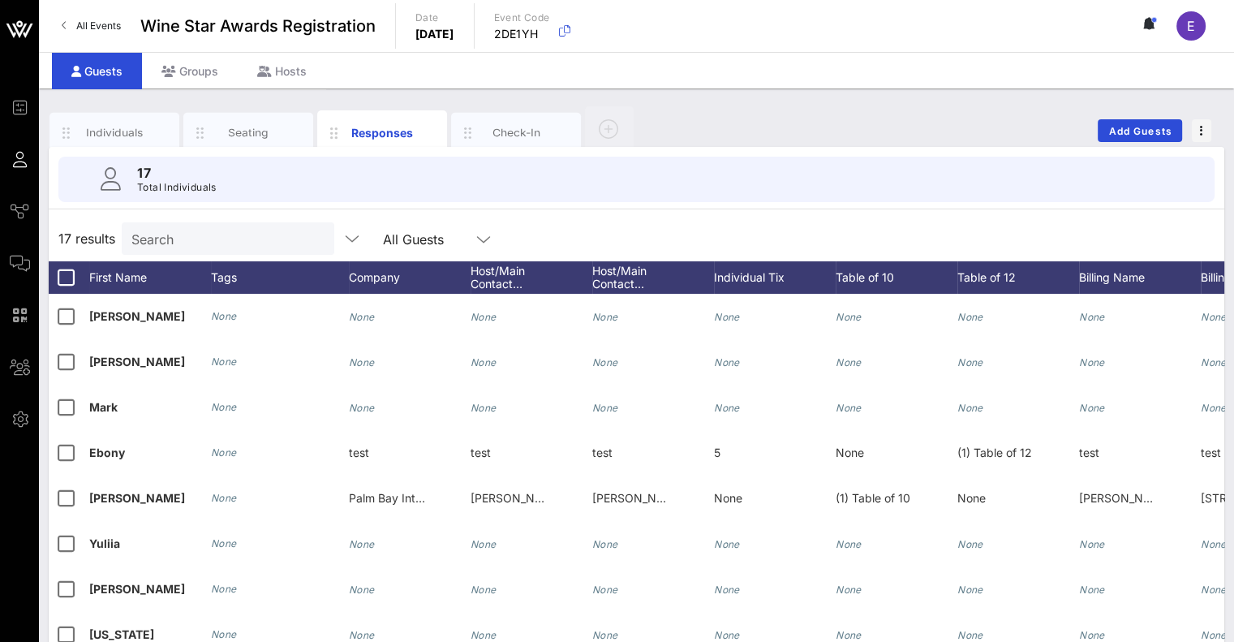
scroll to position [298, 0]
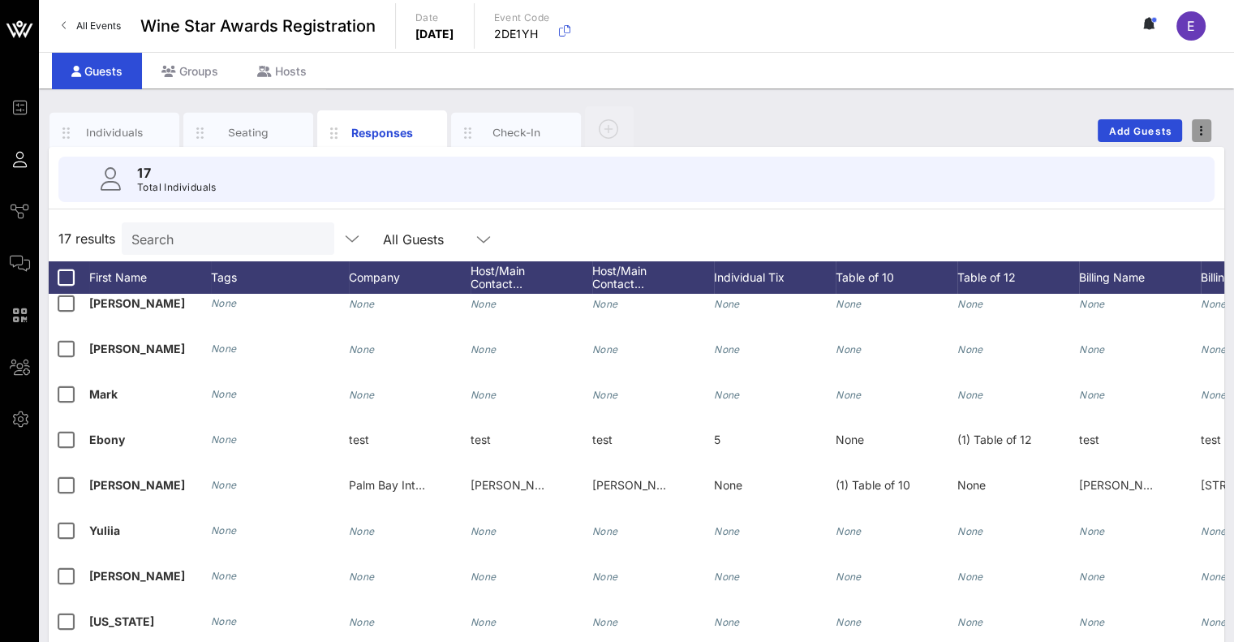
click at [1204, 129] on span "button" at bounding box center [1200, 130] width 19 height 11
click at [1195, 158] on div "Export To CSV" at bounding box center [1171, 158] width 78 height 13
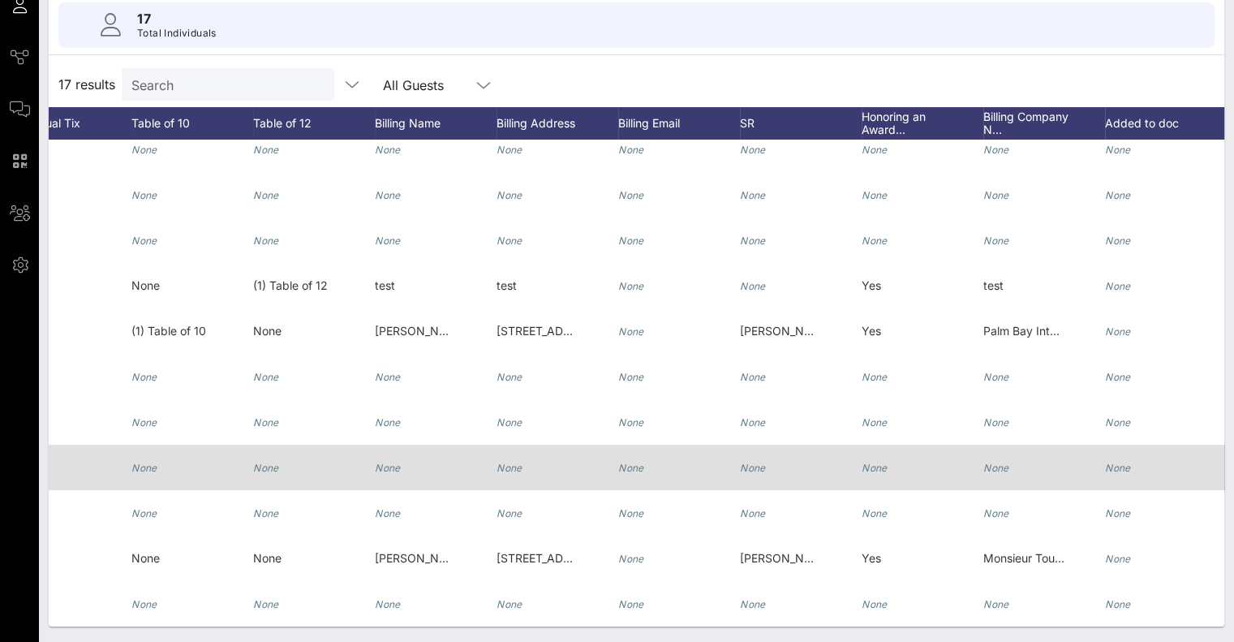
scroll to position [0, 747]
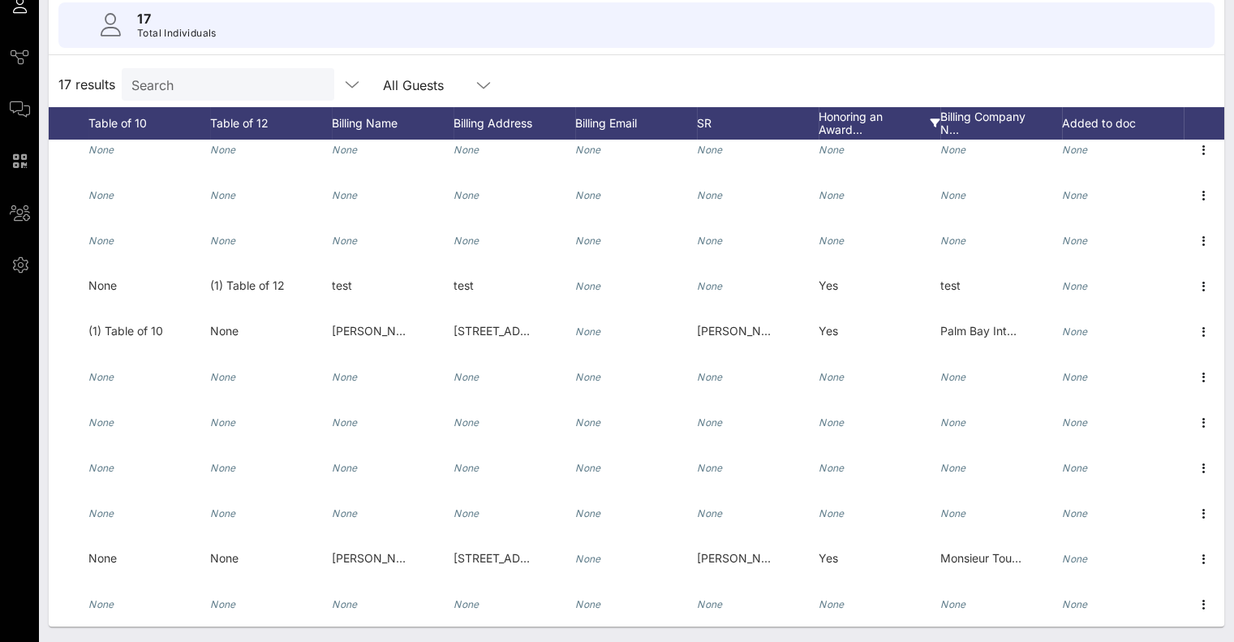
click at [829, 109] on div "Honoring an Award…" at bounding box center [879, 123] width 122 height 32
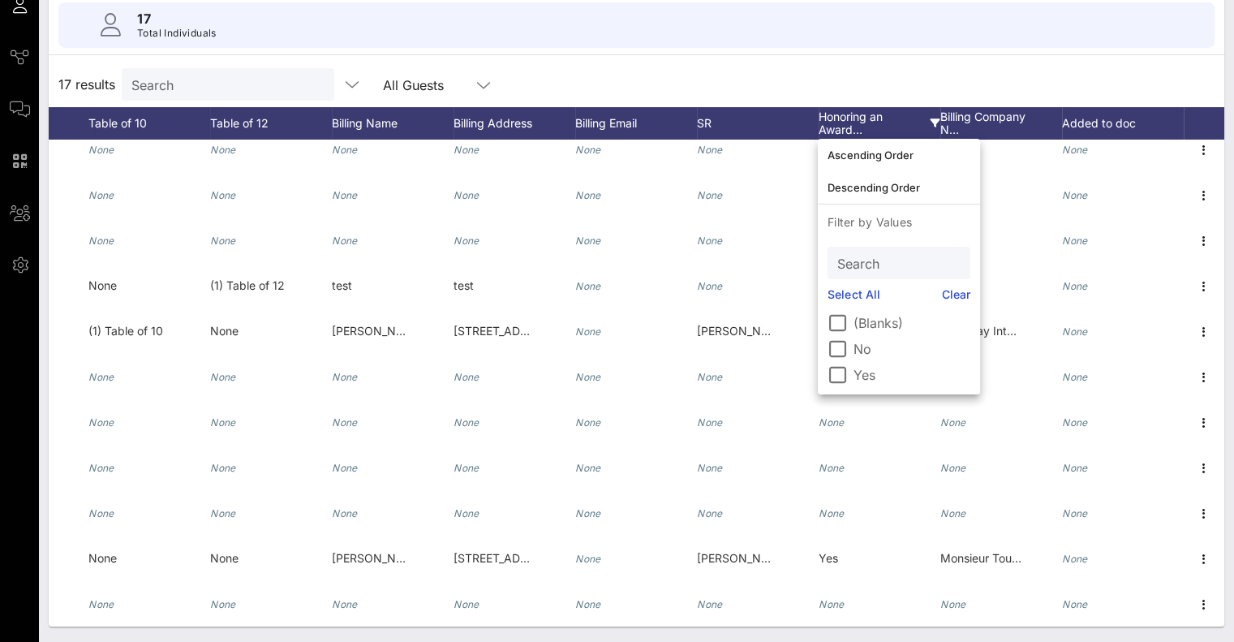
click at [829, 109] on div "Honoring an Award…" at bounding box center [879, 123] width 122 height 32
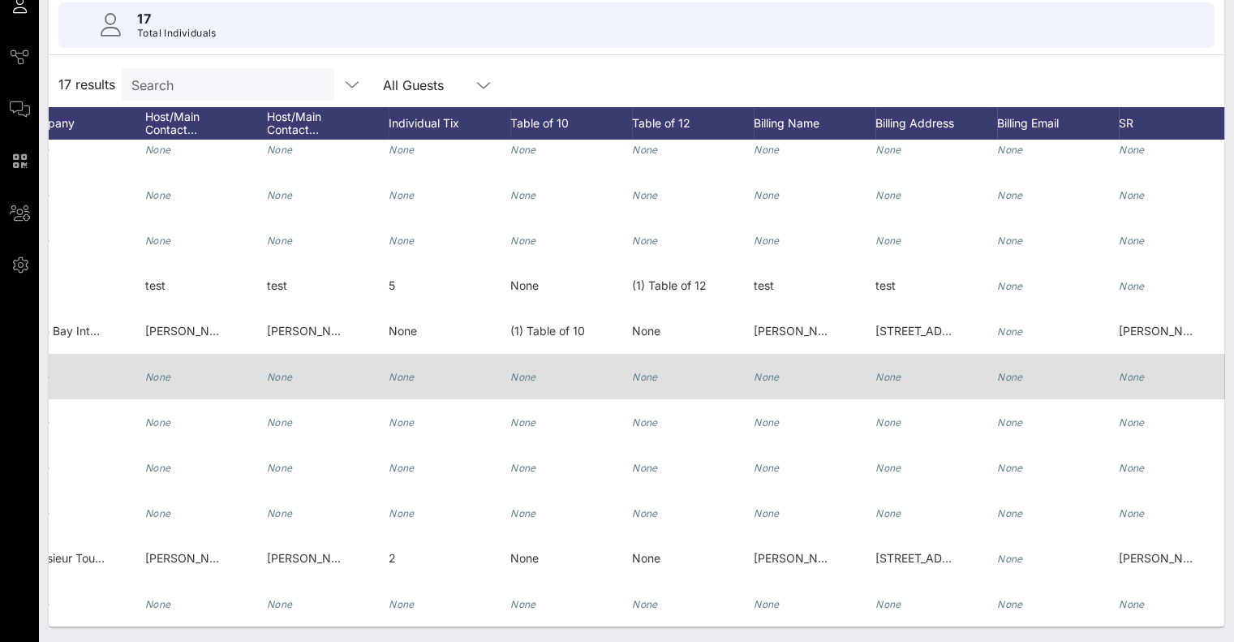
scroll to position [0, 0]
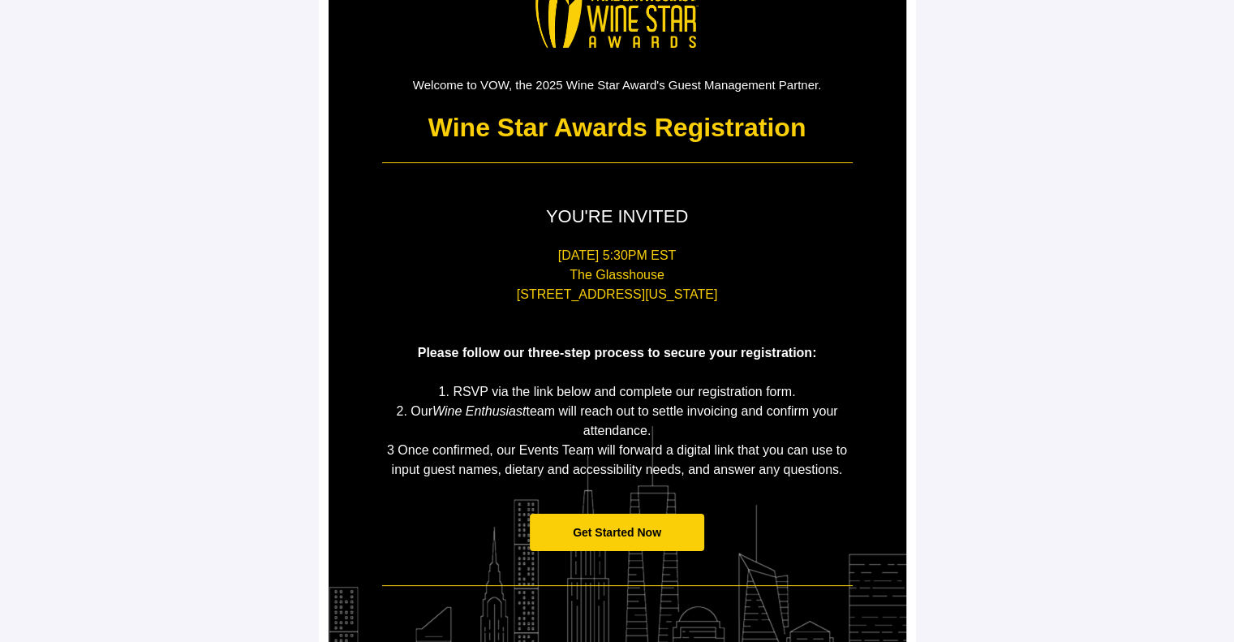
scroll to position [110, 0]
click at [618, 531] on span "Get Started Now" at bounding box center [617, 531] width 88 height 13
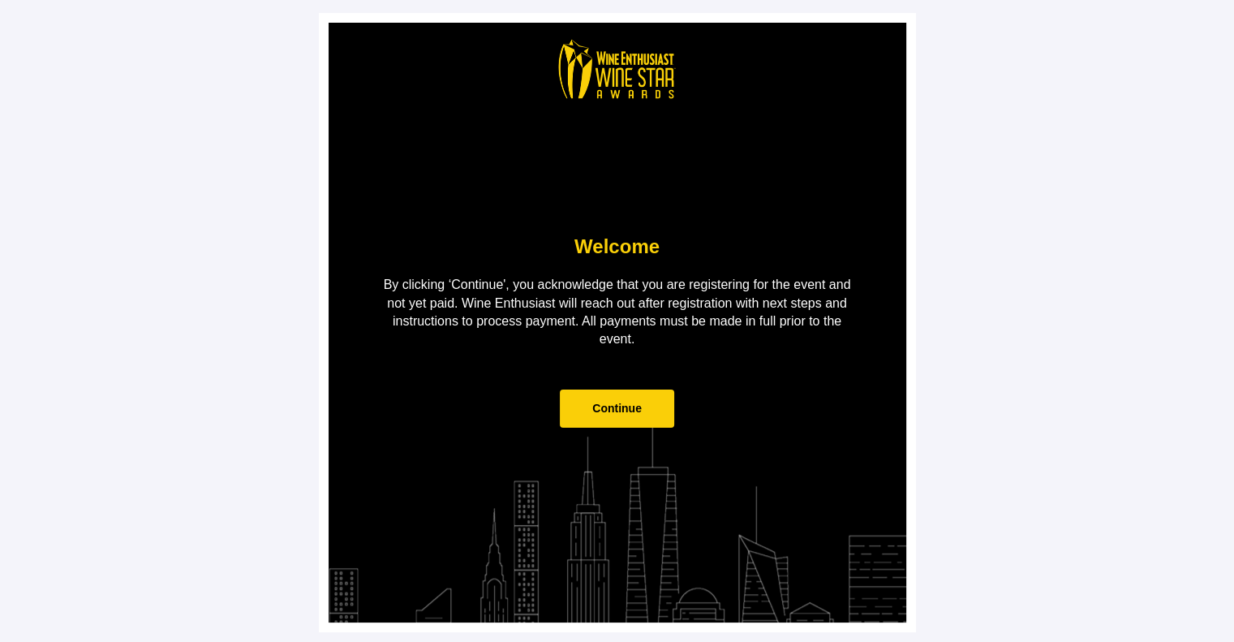
click at [629, 410] on span "Continue" at bounding box center [616, 407] width 49 height 13
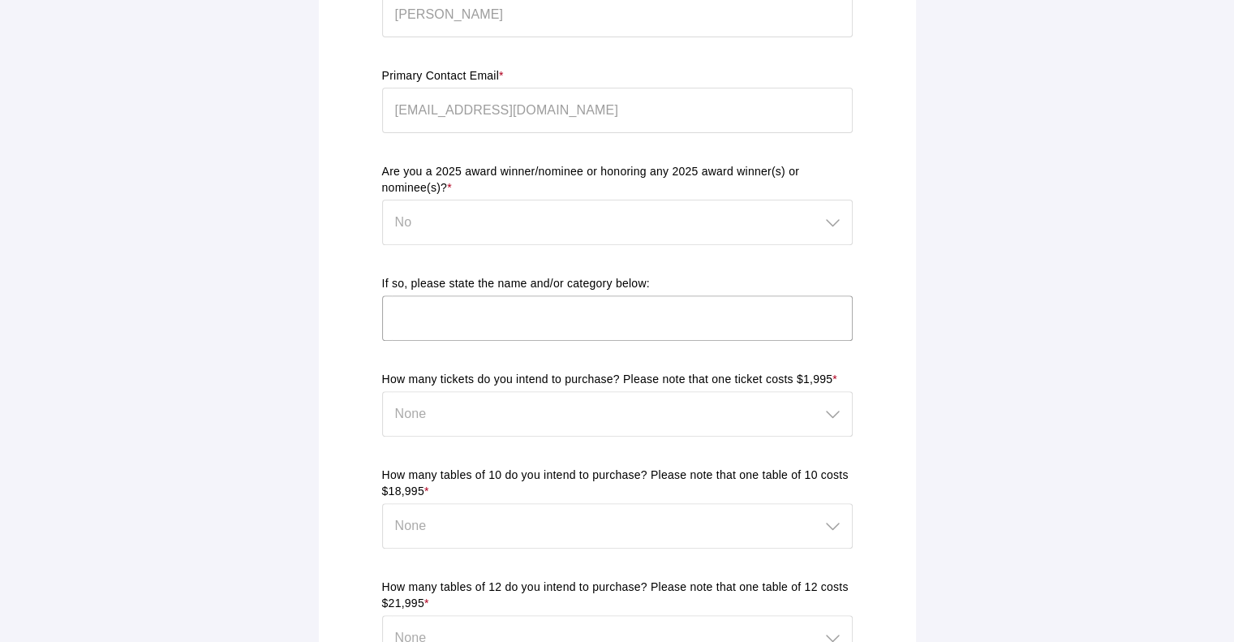
scroll to position [535, 0]
click at [612, 204] on div "Are you a 2025 award winner/nominee or honoring any 2025 award winner(s) or nom…" at bounding box center [617, 213] width 470 height 99
